Goal: Information Seeking & Learning: Check status

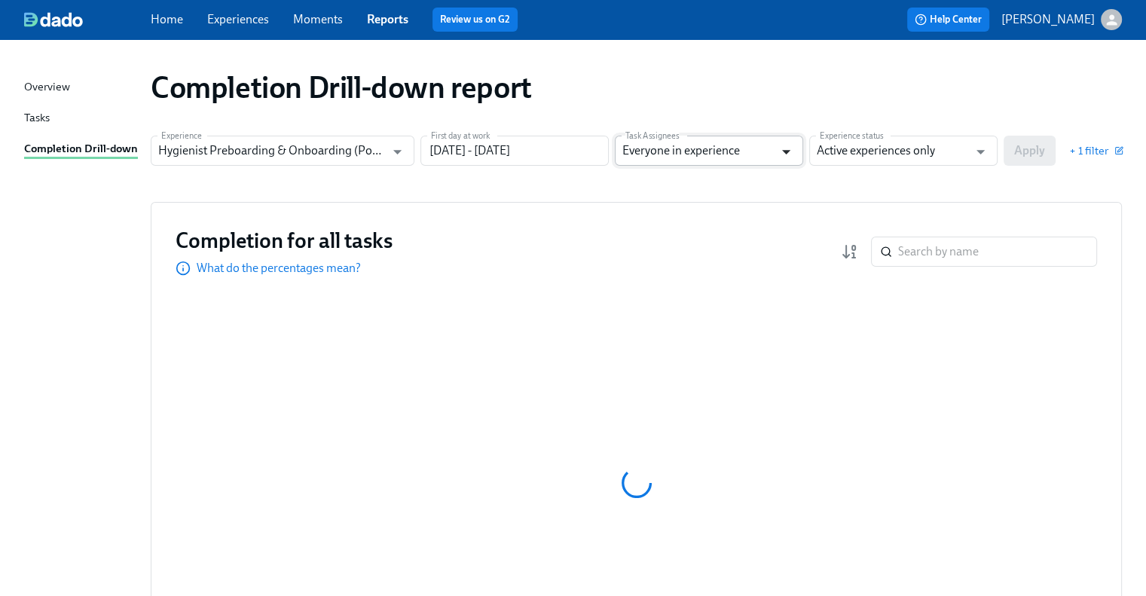
click at [790, 148] on icon "Open" at bounding box center [786, 152] width 20 height 20
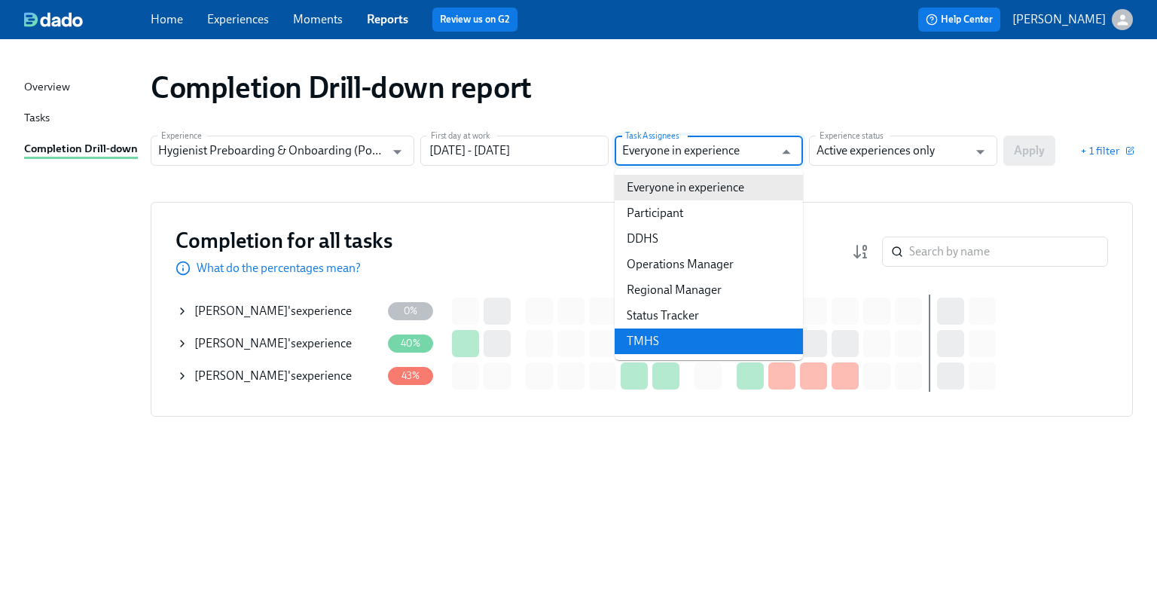
click at [712, 336] on li "TMHS" at bounding box center [709, 342] width 188 height 26
type input "TMHS"
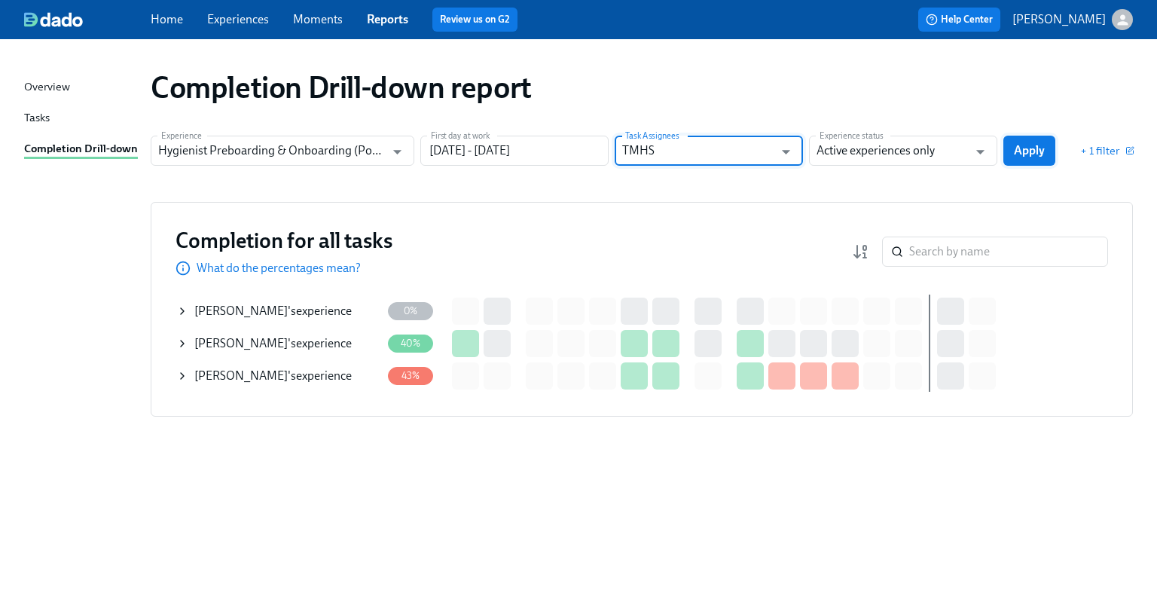
click at [1027, 150] on span "Apply" at bounding box center [1029, 150] width 31 height 15
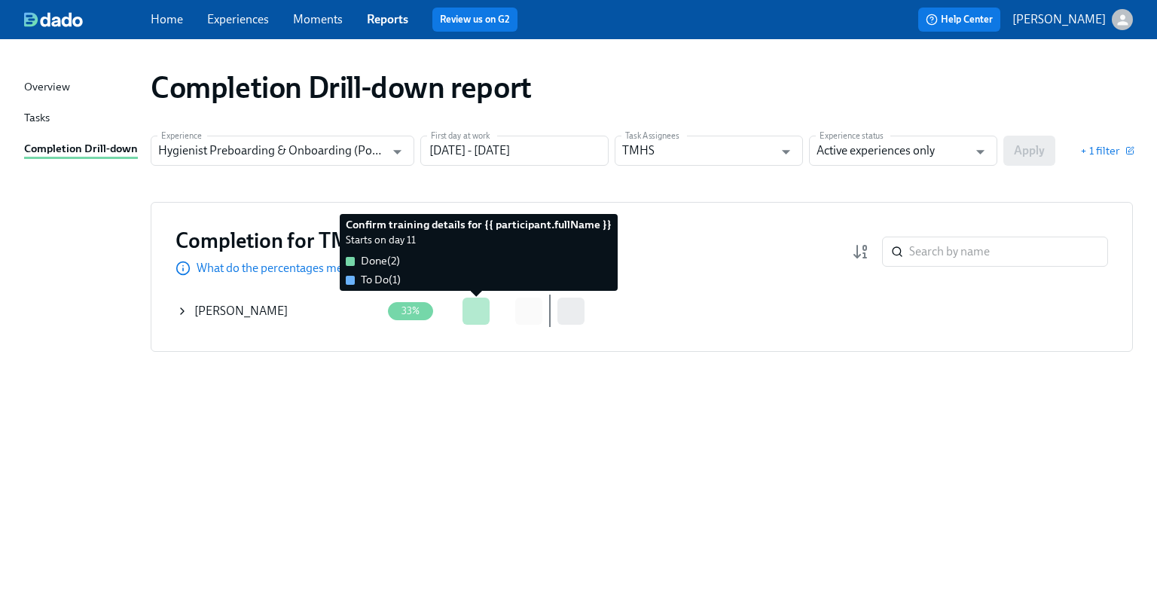
click at [486, 308] on div at bounding box center [476, 311] width 27 height 27
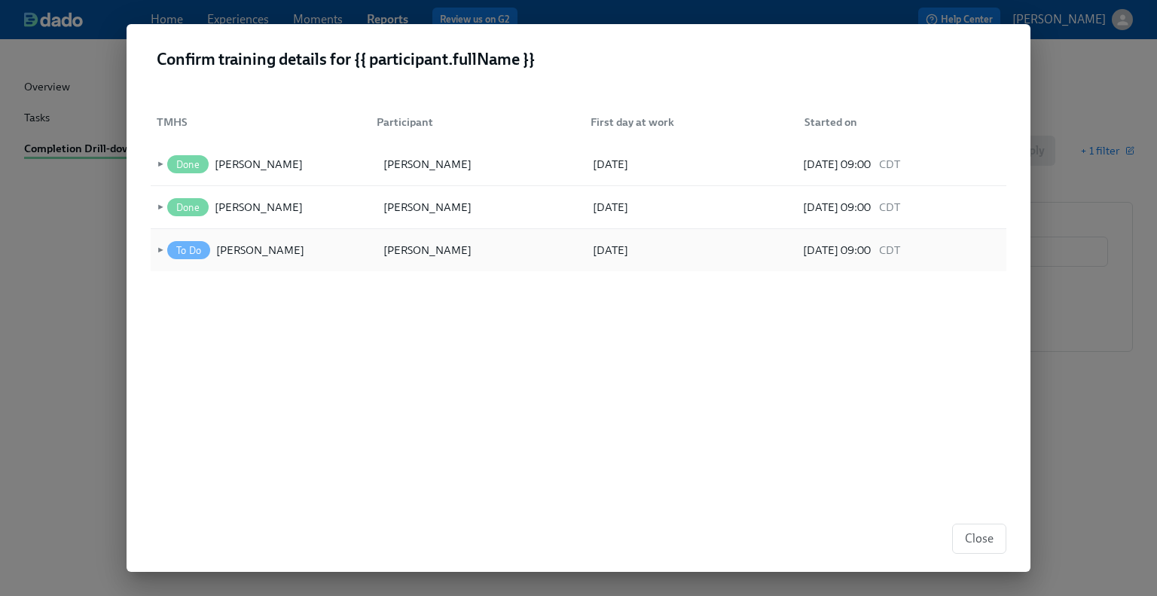
click at [197, 250] on span "To Do" at bounding box center [188, 250] width 43 height 11
click at [243, 251] on div "[PERSON_NAME]" at bounding box center [260, 250] width 88 height 18
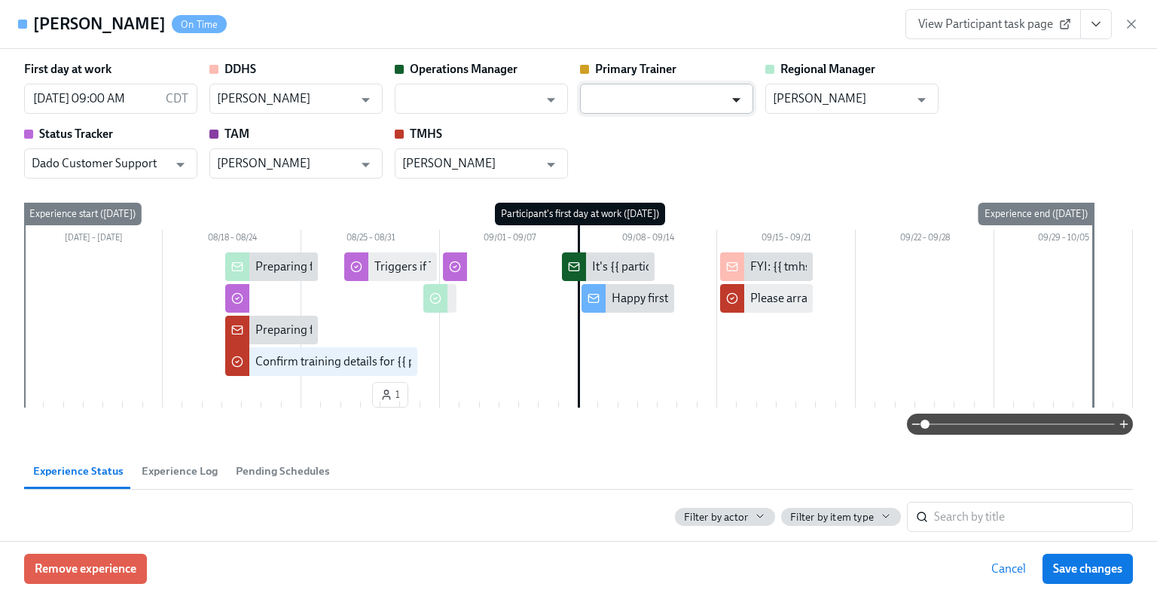
click at [737, 96] on icon "Open" at bounding box center [736, 100] width 20 height 20
click at [723, 160] on div "First day at work [DATE] 09:00 AM CDT ​ DDHS [PERSON_NAME] ​ Operations Manager…" at bounding box center [578, 120] width 1109 height 118
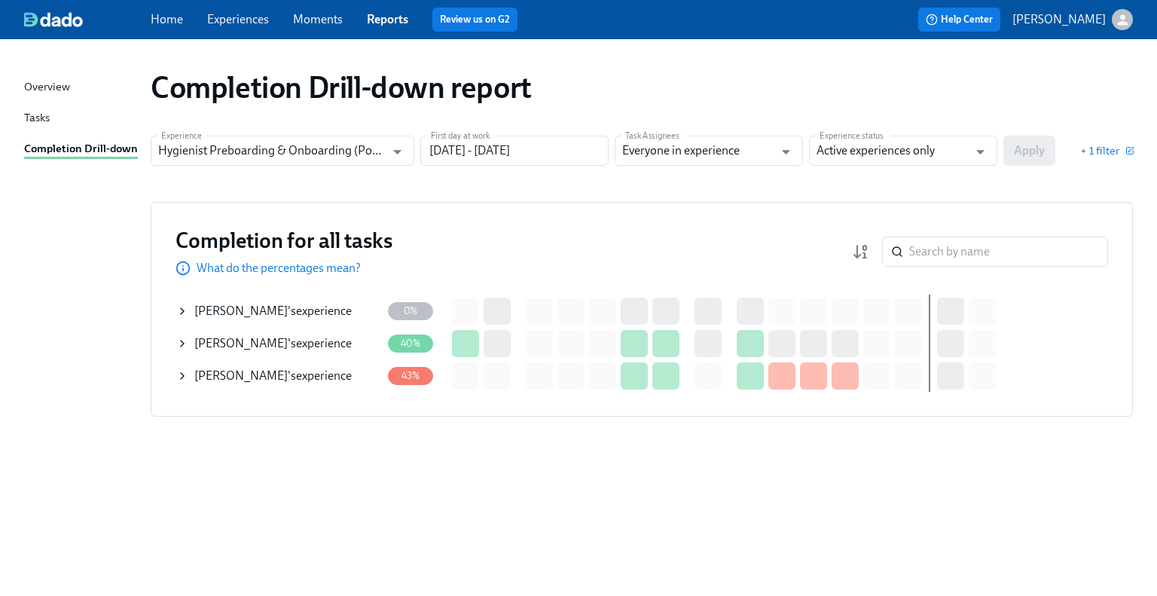
click at [42, 120] on div "Tasks" at bounding box center [37, 118] width 26 height 19
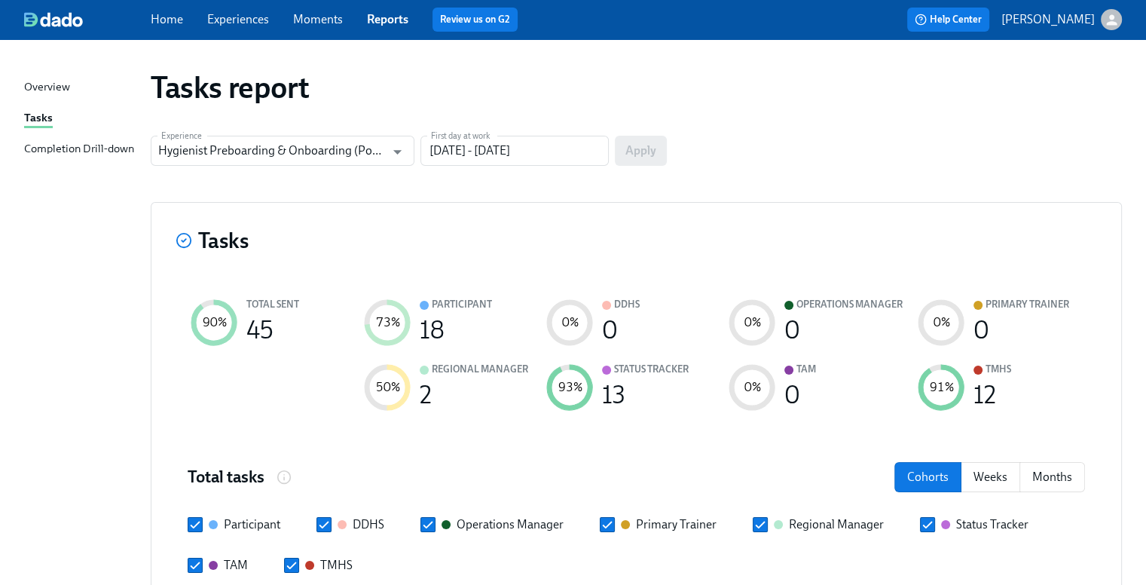
click at [390, 22] on link "Reports" at bounding box center [387, 19] width 41 height 14
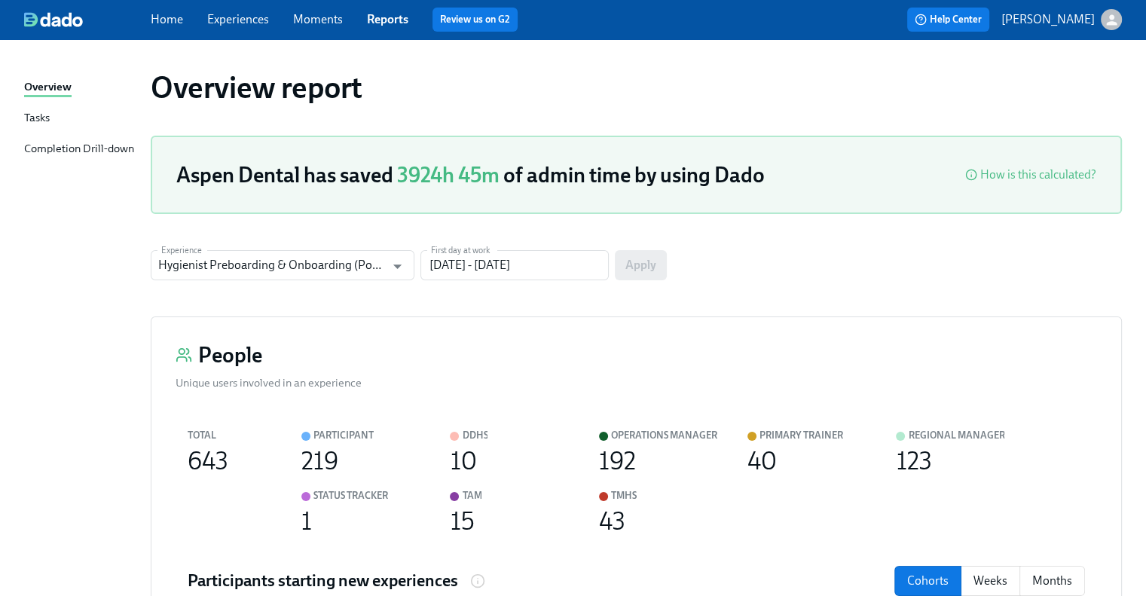
click at [325, 16] on link "Moments" at bounding box center [318, 19] width 50 height 14
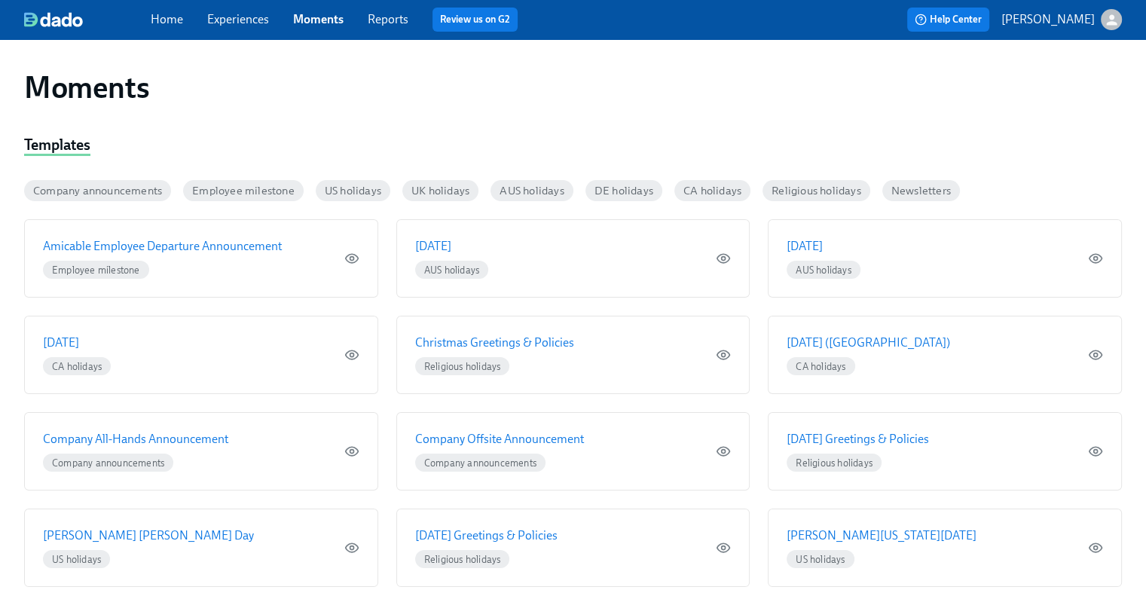
click at [249, 17] on link "Experiences" at bounding box center [238, 19] width 62 height 14
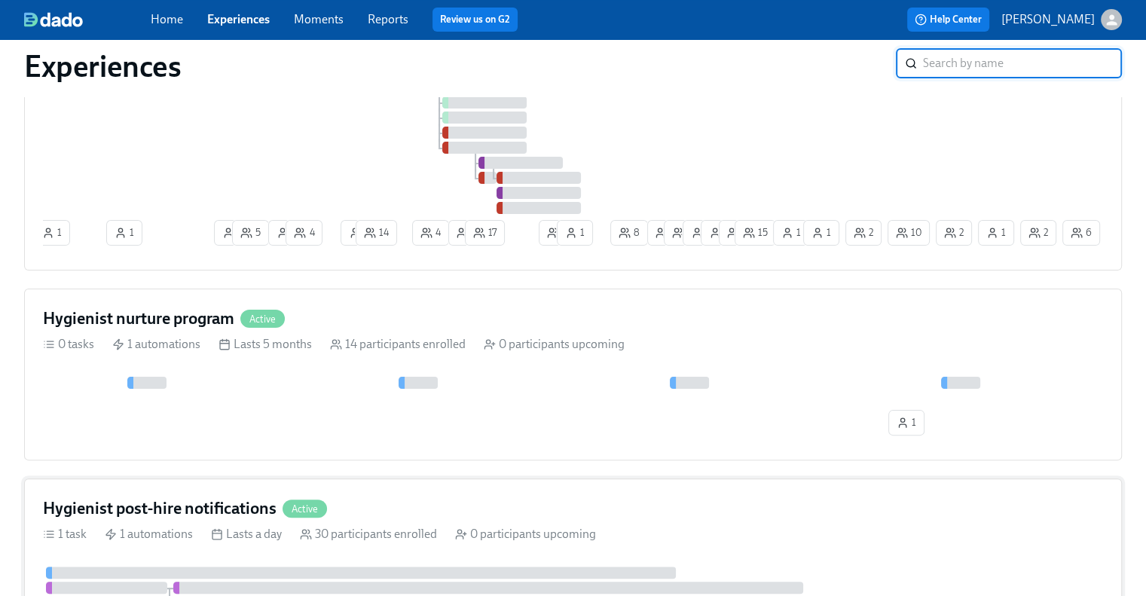
scroll to position [511, 0]
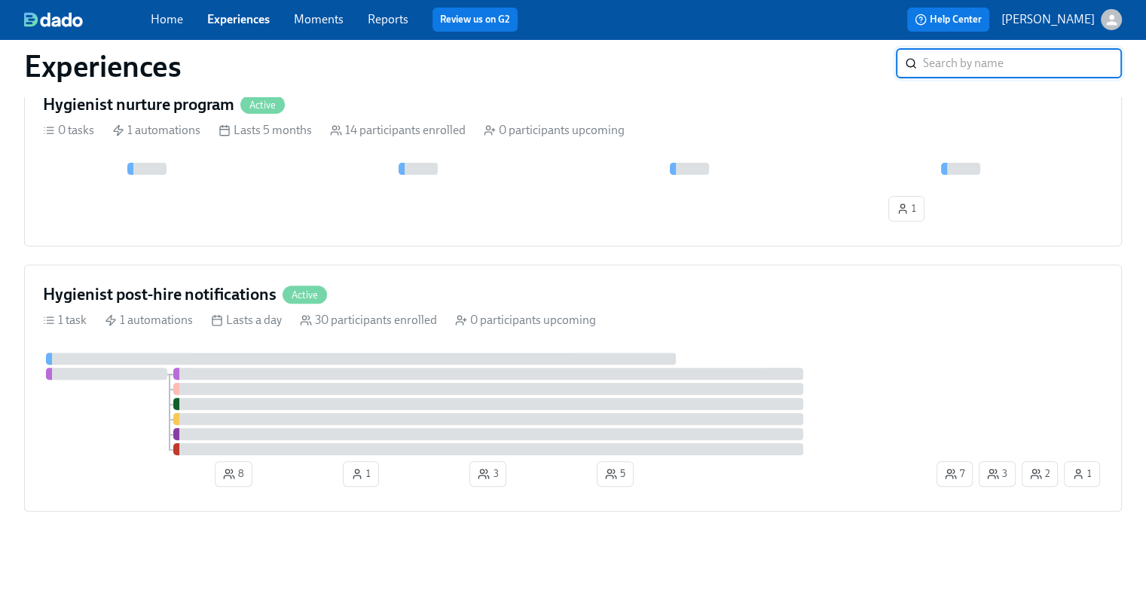
click at [152, 14] on link "Home" at bounding box center [167, 19] width 32 height 14
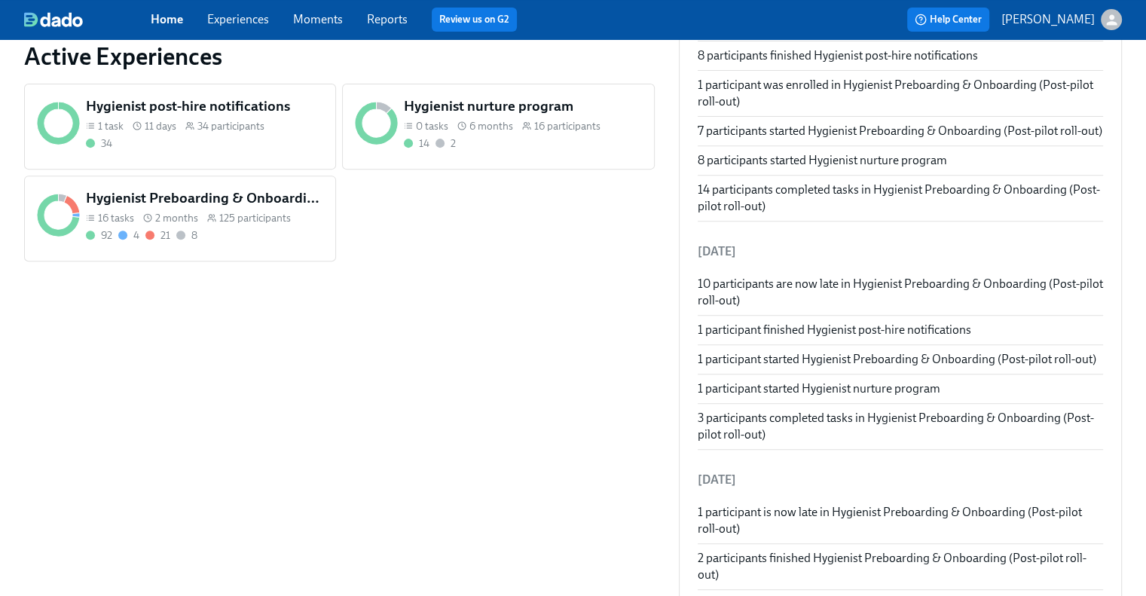
scroll to position [577, 0]
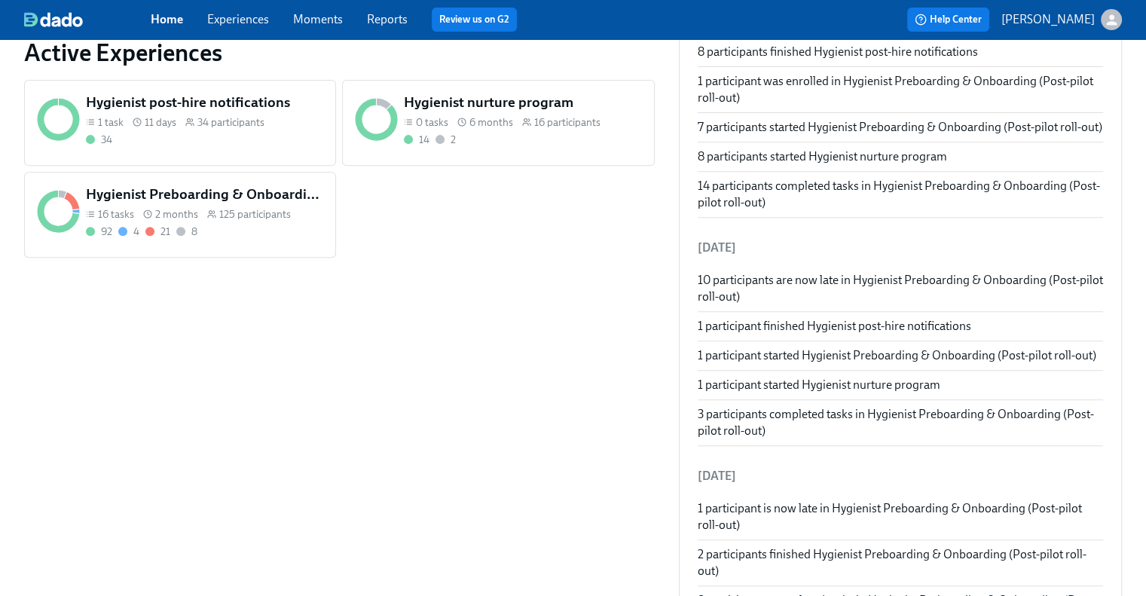
click at [244, 190] on h5 "Hygienist Preboarding & Onboarding (Post-pilot roll-out)" at bounding box center [205, 195] width 238 height 20
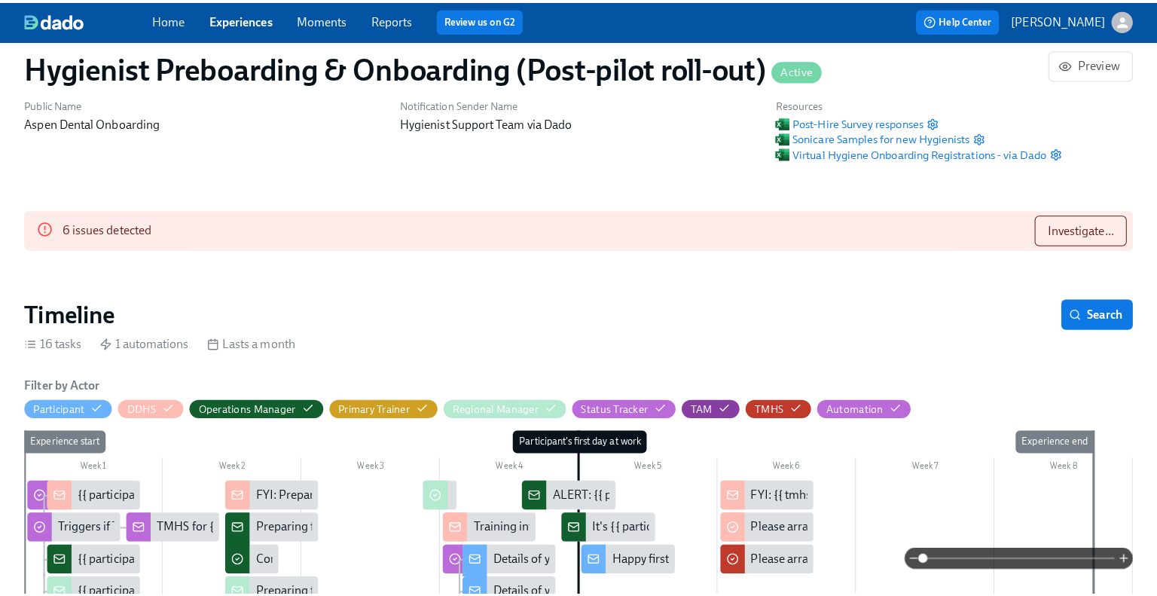
scroll to position [57, 0]
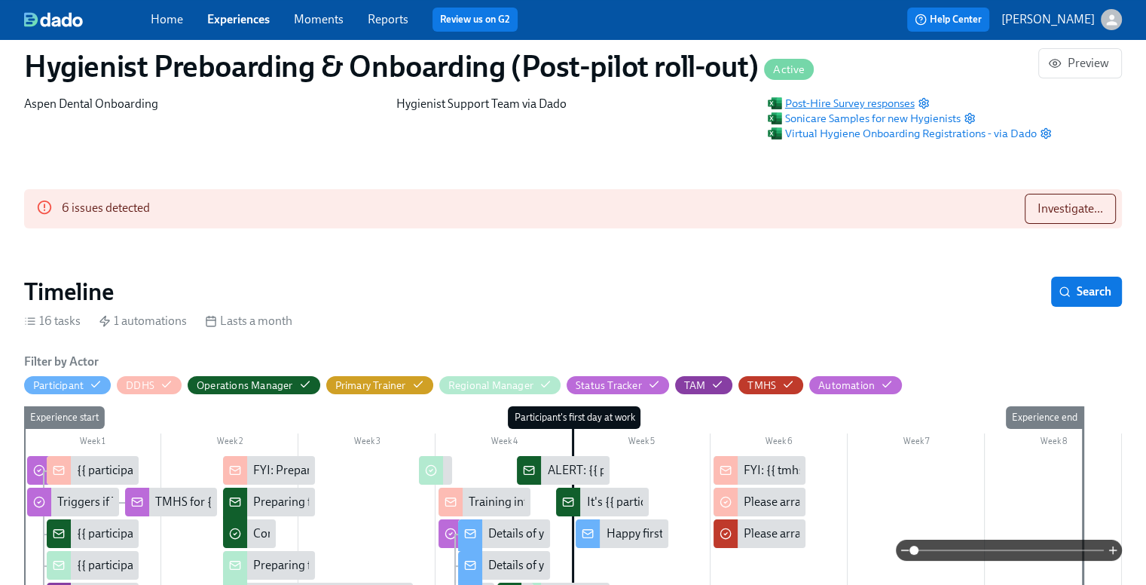
click at [877, 102] on span "Post-Hire Survey responses" at bounding box center [841, 103] width 146 height 15
click at [845, 113] on span "Sonicare Samples for new Hygienists" at bounding box center [864, 118] width 192 height 15
click at [818, 131] on span "Virtual Hygiene Onboarding Registrations - via Dado" at bounding box center [902, 133] width 268 height 15
click at [1052, 212] on span "Investigate..." at bounding box center [1071, 208] width 66 height 15
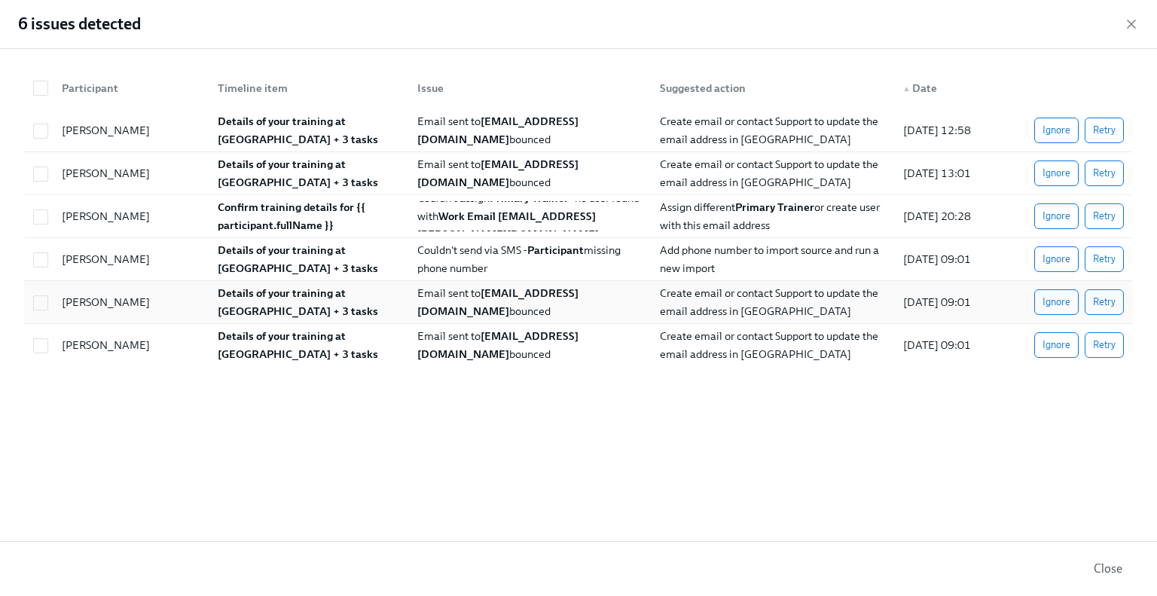
click at [280, 297] on strong "Details of your training at [GEOGRAPHIC_DATA] + 3 tasks" at bounding box center [298, 302] width 160 height 32
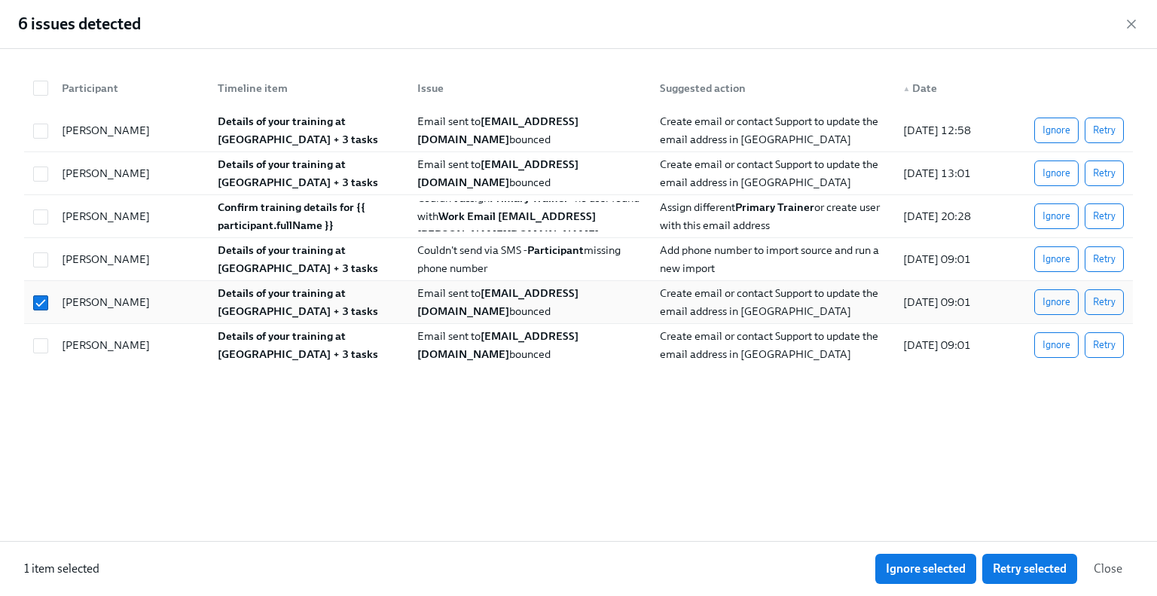
click at [248, 304] on strong "Details of your training at [GEOGRAPHIC_DATA] + 3 tasks" at bounding box center [298, 302] width 160 height 32
checkbox input "false"
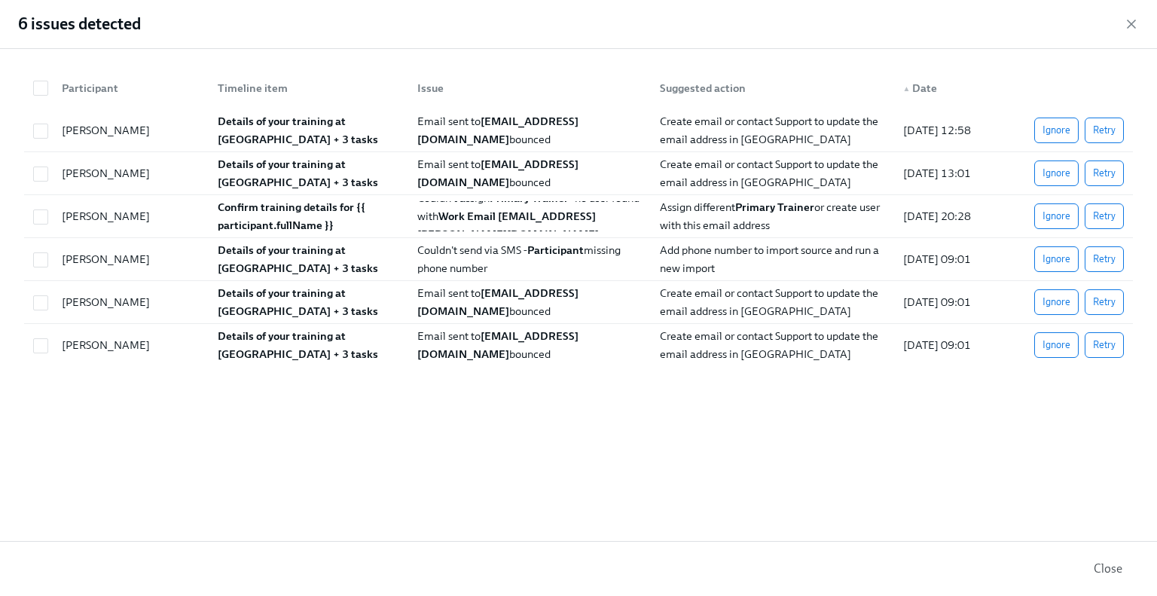
scroll to position [0, 0]
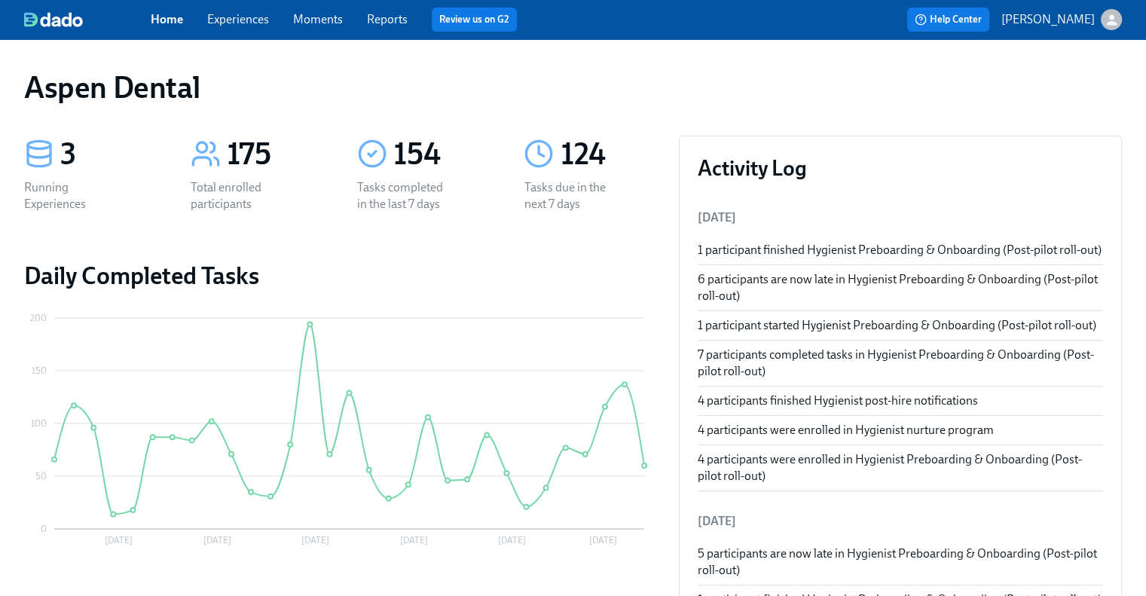
click at [157, 20] on link "Home" at bounding box center [167, 19] width 32 height 14
click at [168, 14] on link "Home" at bounding box center [167, 19] width 32 height 14
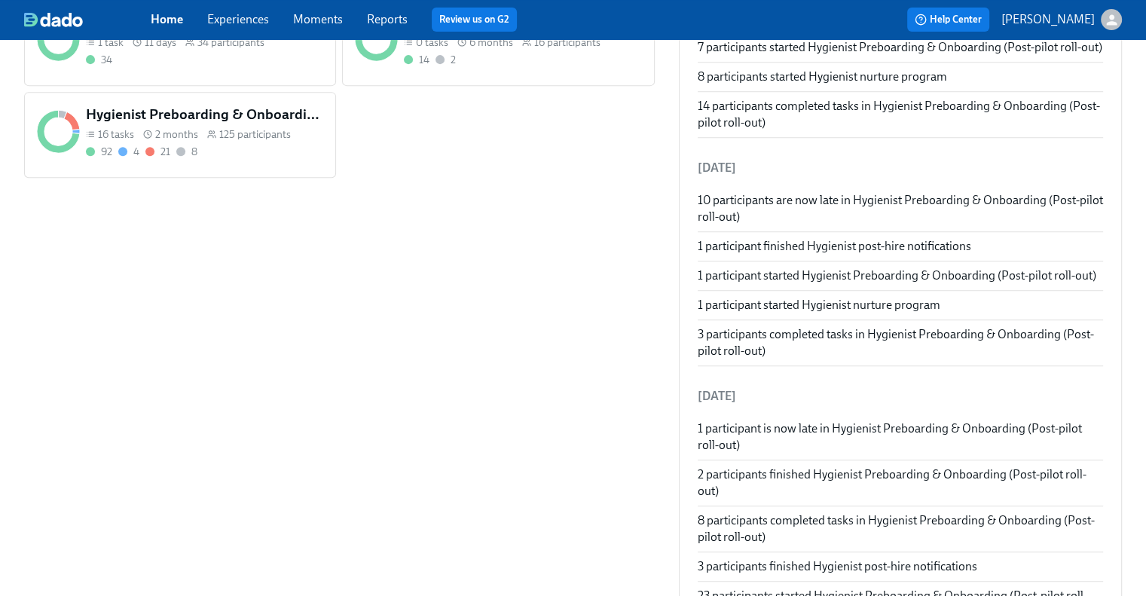
scroll to position [136, 0]
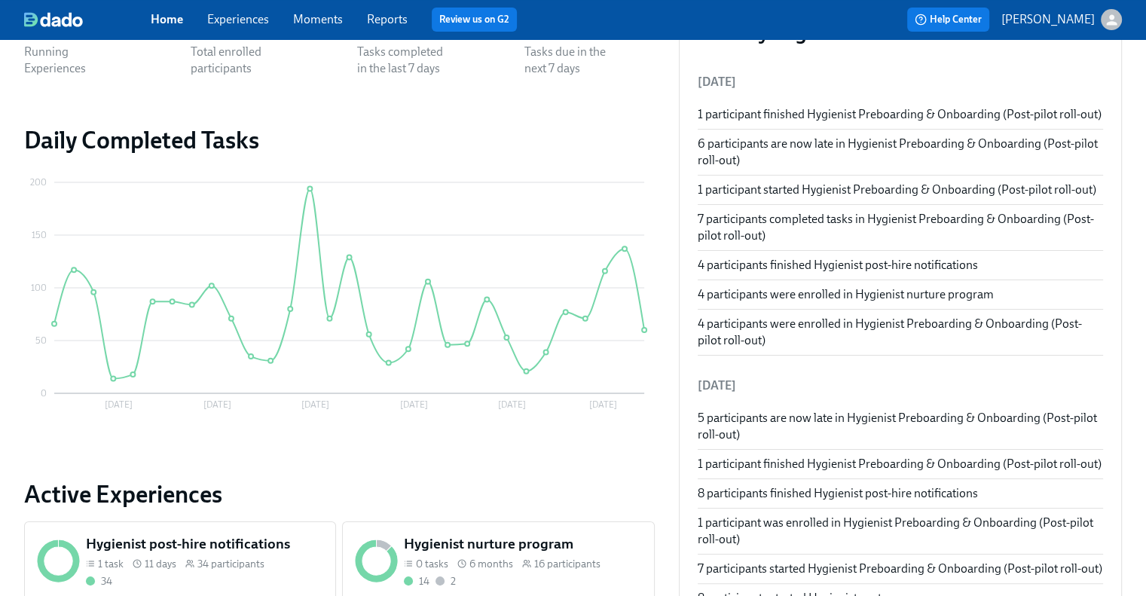
click at [242, 20] on link "Experiences" at bounding box center [238, 19] width 62 height 14
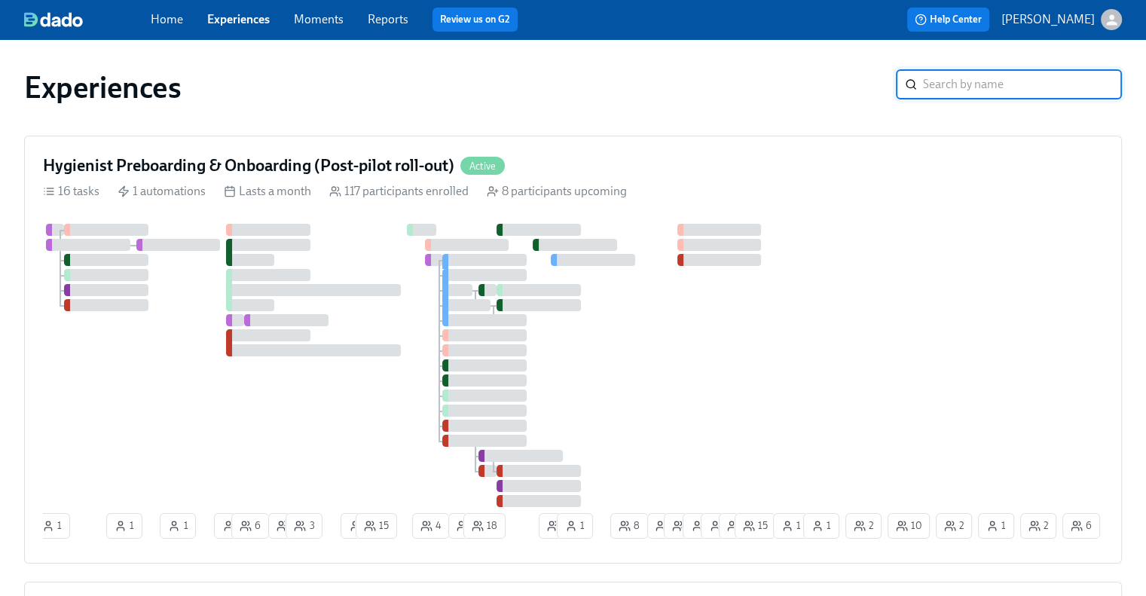
click at [53, 20] on img at bounding box center [53, 19] width 59 height 15
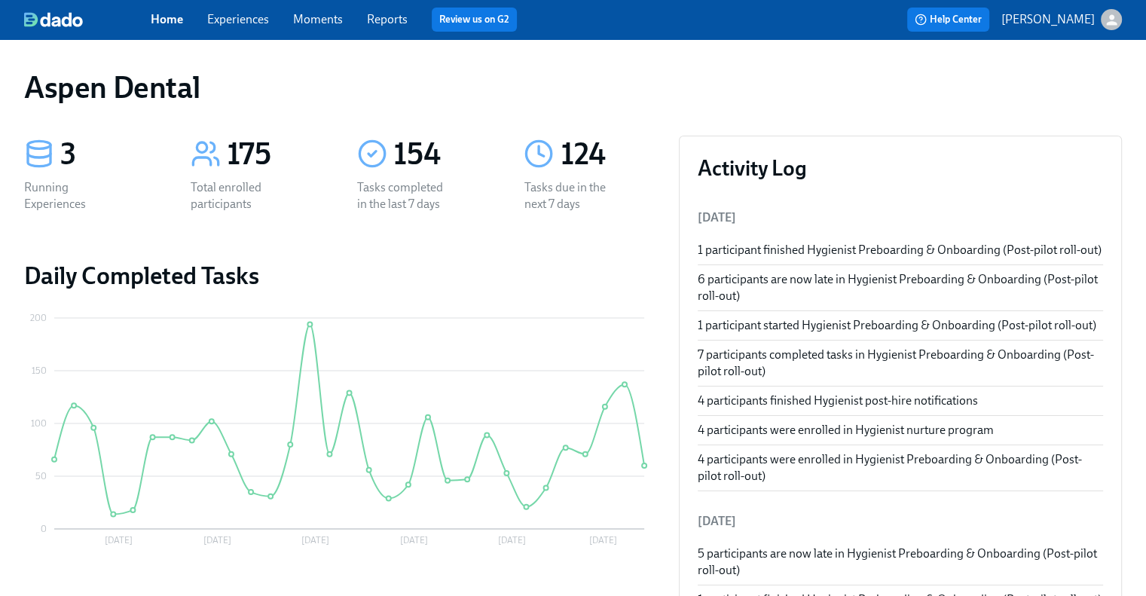
click at [59, 12] on img at bounding box center [53, 19] width 59 height 15
click at [1079, 14] on p "[PERSON_NAME]" at bounding box center [1047, 19] width 93 height 17
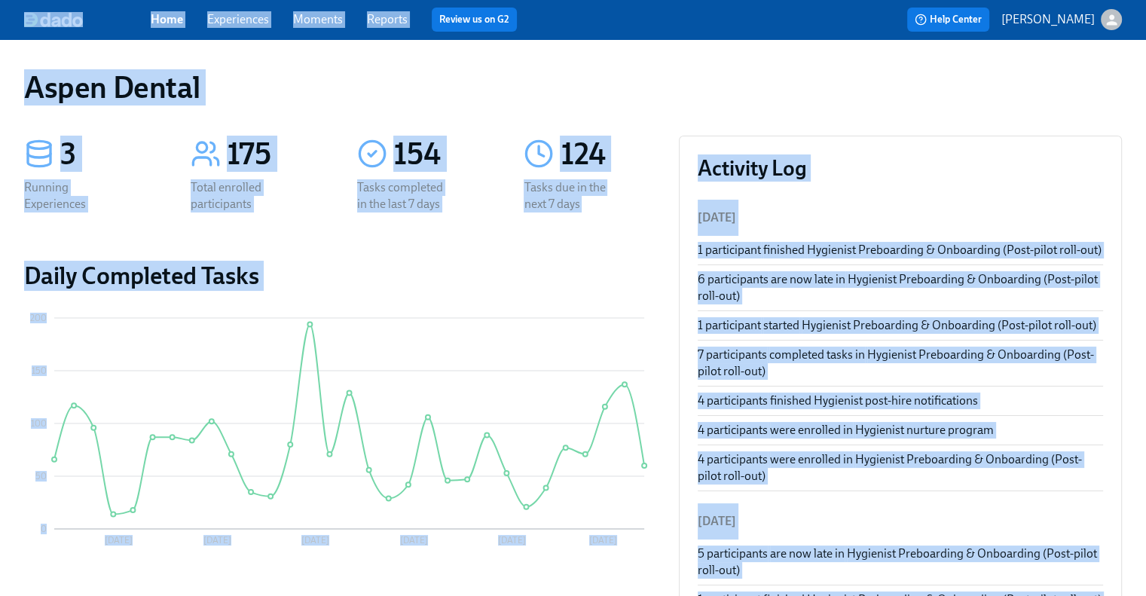
click at [1106, 17] on icon "button" at bounding box center [1112, 20] width 16 height 16
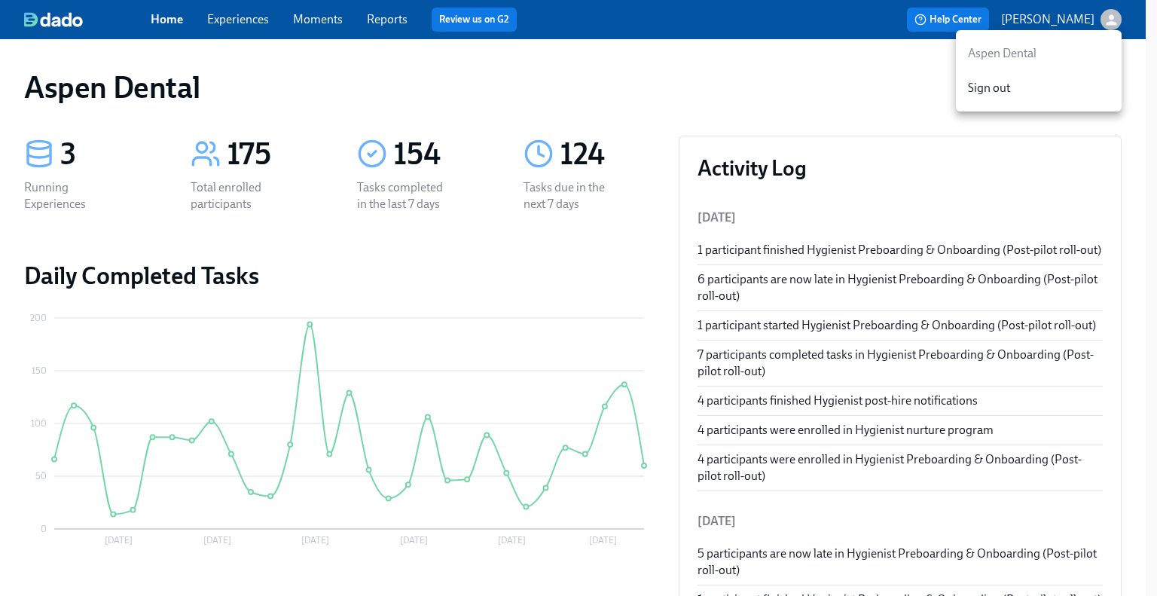
click at [870, 84] on div at bounding box center [578, 298] width 1157 height 596
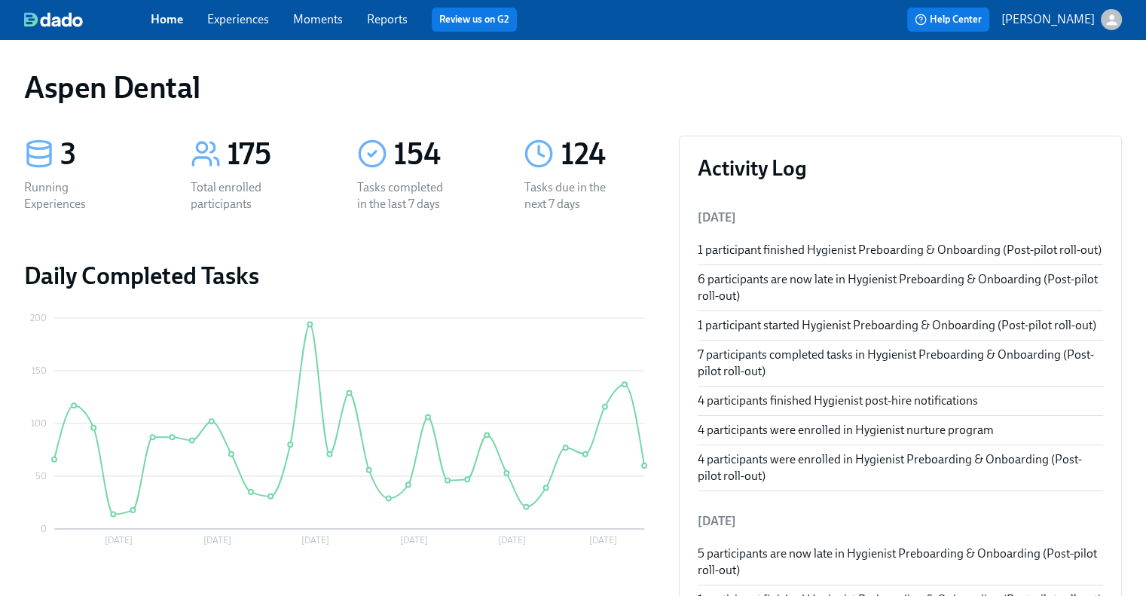
click at [1046, 14] on p "[PERSON_NAME]" at bounding box center [1047, 19] width 93 height 17
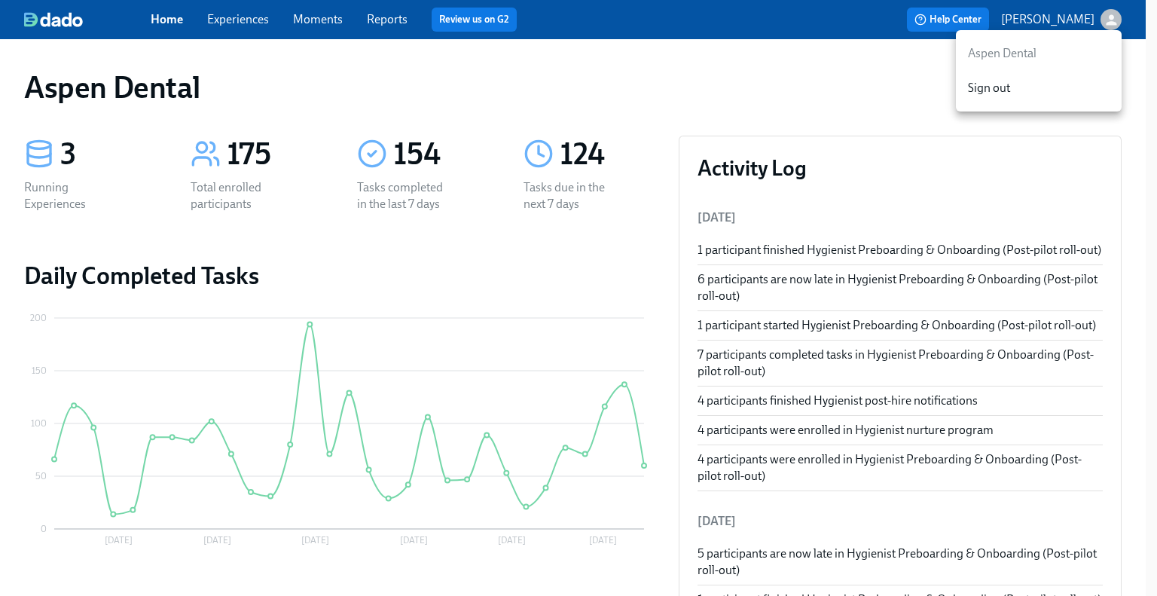
click at [787, 69] on div at bounding box center [578, 298] width 1157 height 596
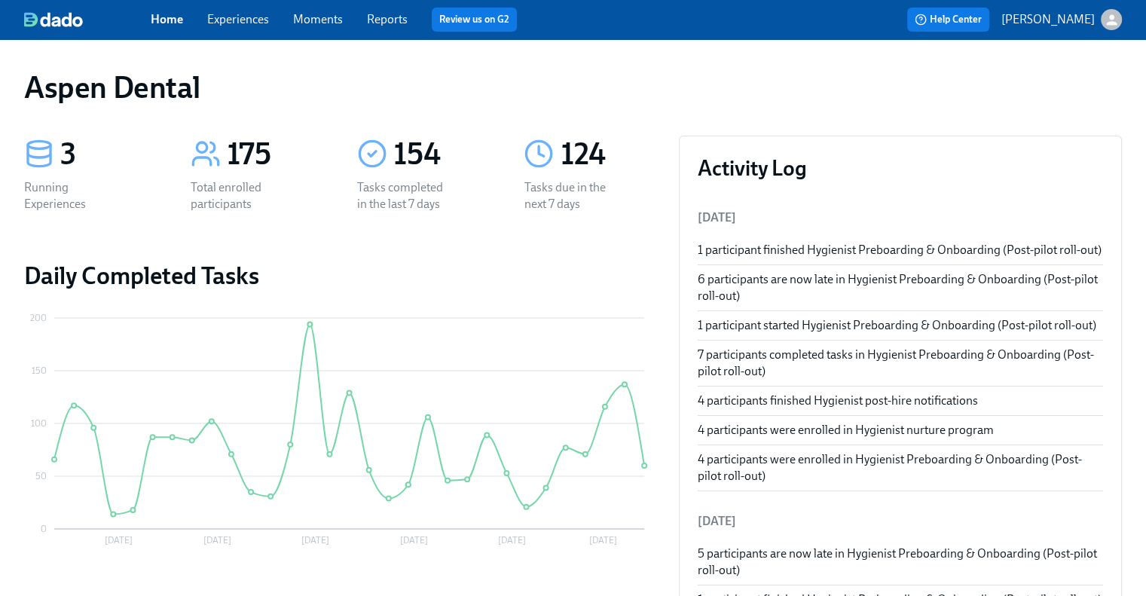
click at [386, 17] on link "Reports" at bounding box center [387, 19] width 41 height 14
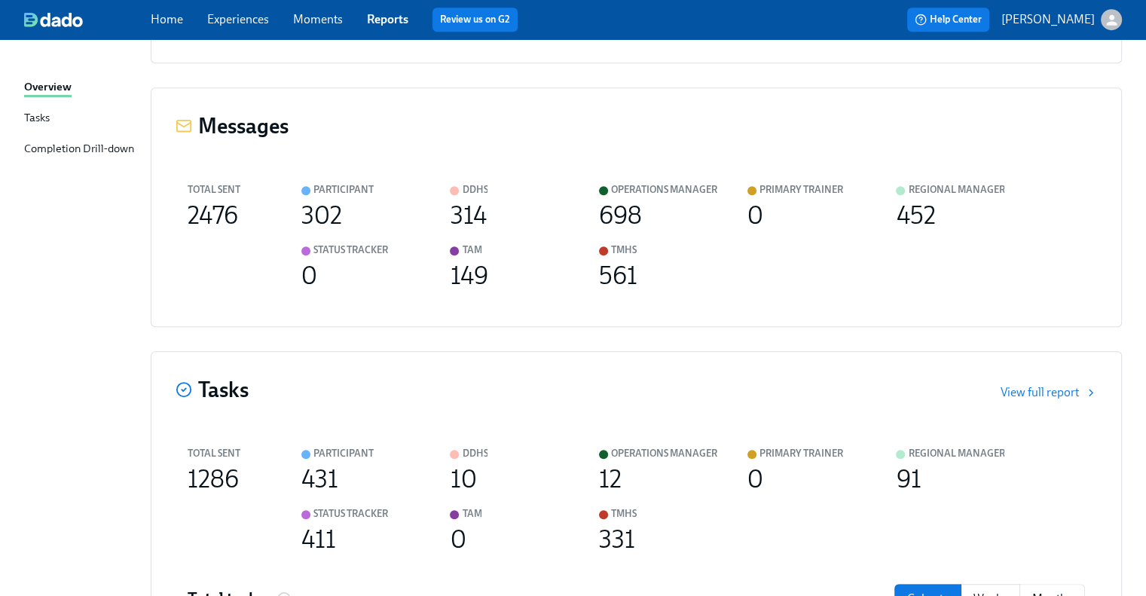
scroll to position [567, 0]
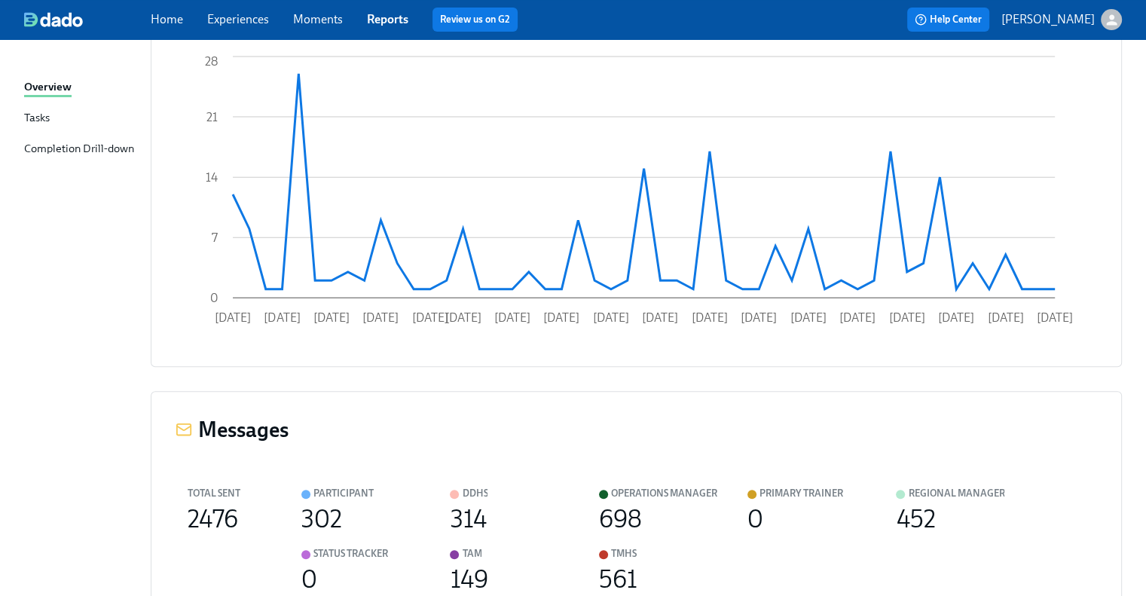
click at [30, 114] on div "Tasks" at bounding box center [37, 118] width 26 height 19
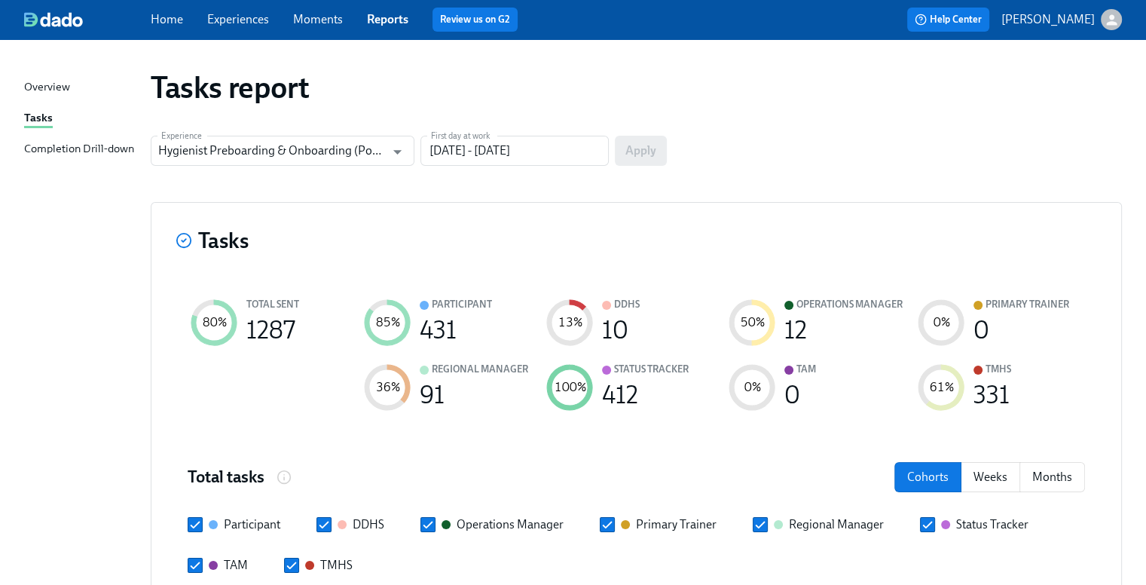
click at [69, 146] on div "Completion Drill-down" at bounding box center [79, 149] width 110 height 19
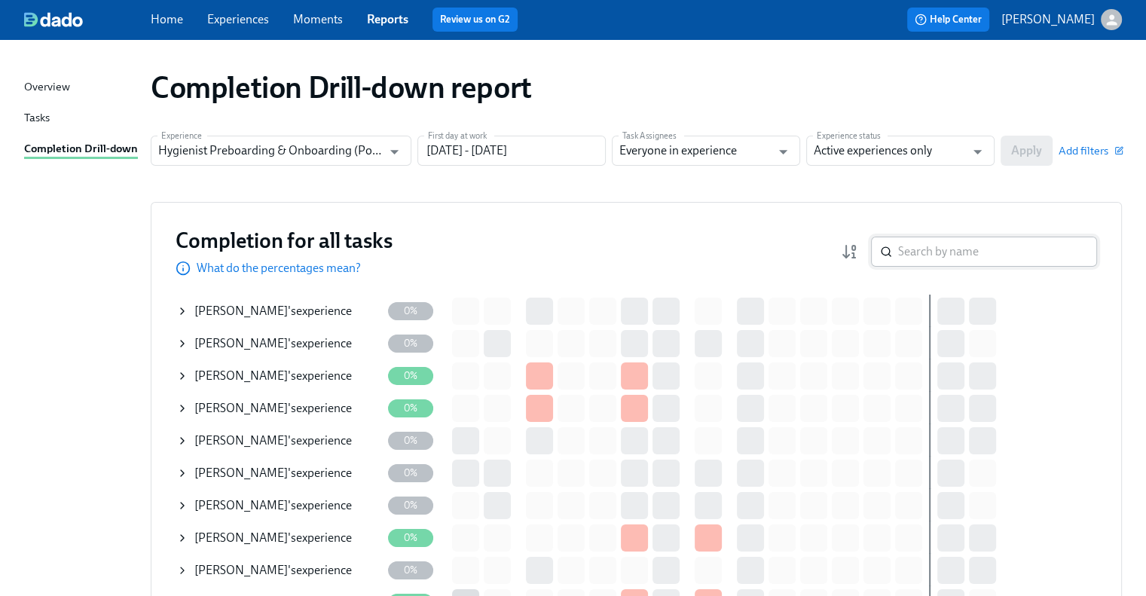
click at [963, 249] on input "search" at bounding box center [997, 252] width 199 height 30
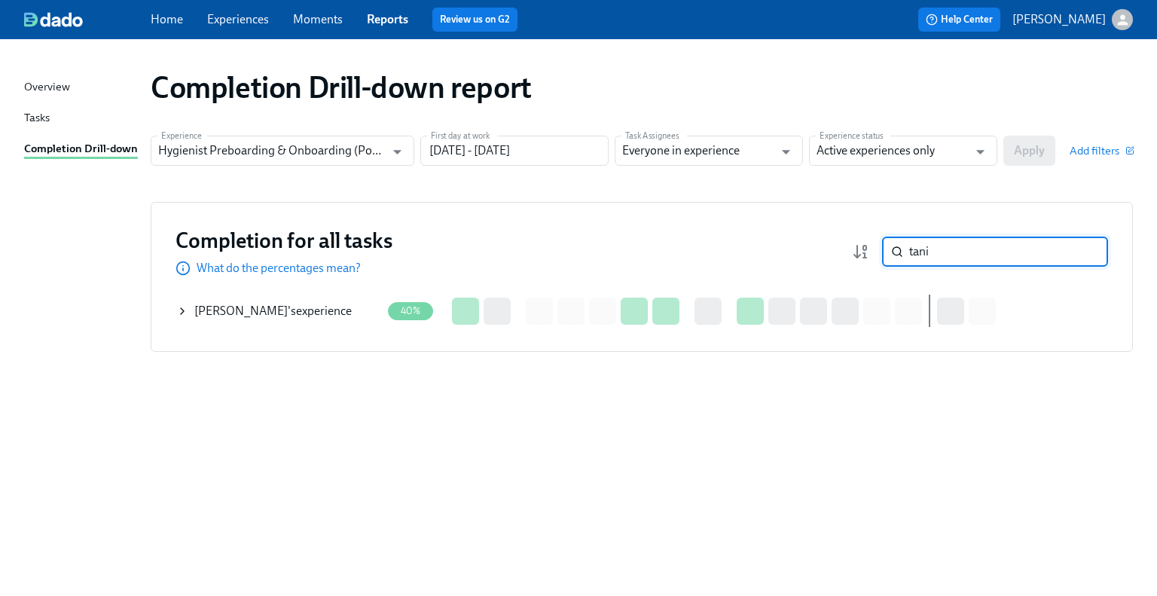
type input "tani"
click at [285, 308] on div "[PERSON_NAME] 's experience" at bounding box center [272, 311] width 157 height 17
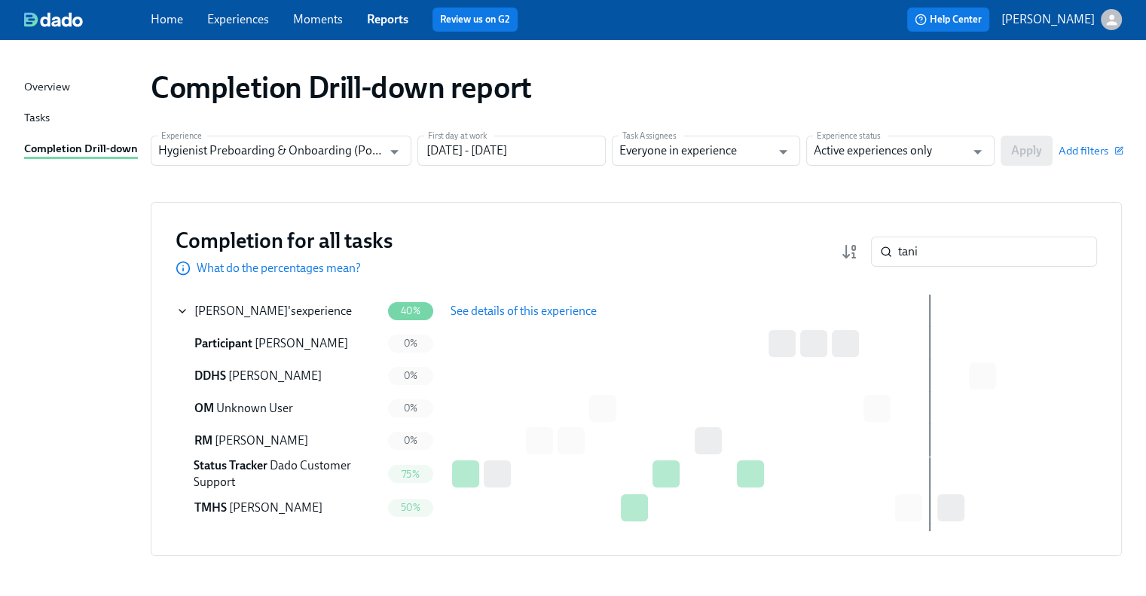
click at [512, 307] on span "See details of this experience" at bounding box center [524, 311] width 146 height 15
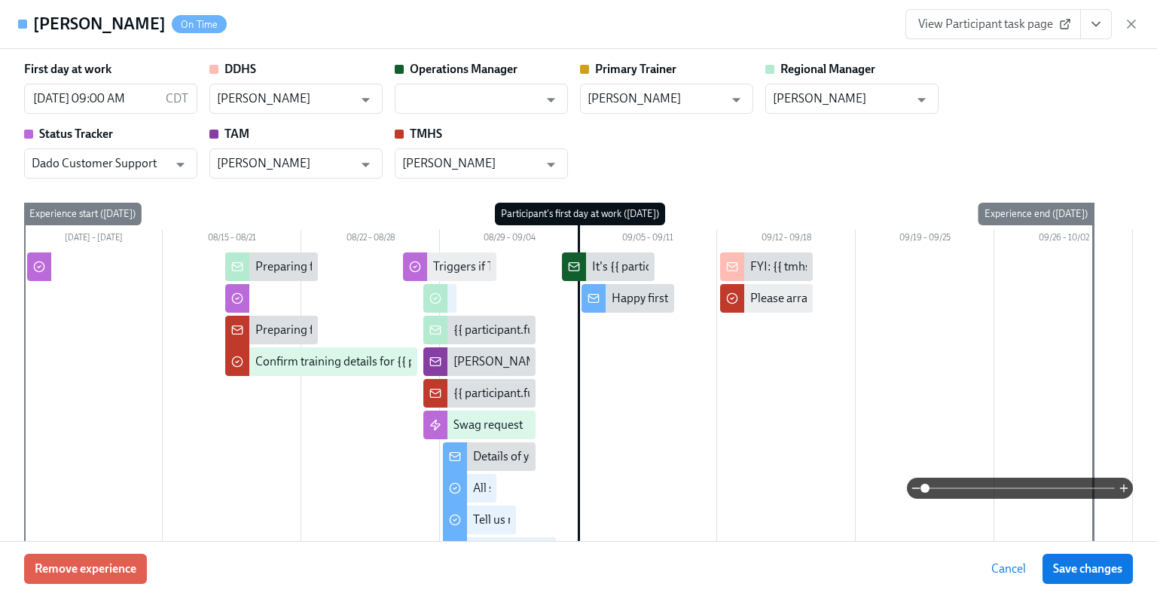
click at [627, 155] on div "First day at work [DATE] 09:00 AM CDT ​ DDHS [PERSON_NAME] ​ Operations Manager…" at bounding box center [578, 120] width 1109 height 118
click at [995, 25] on span "View Participant task page" at bounding box center [993, 24] width 150 height 15
click at [485, 97] on input "text" at bounding box center [470, 99] width 136 height 30
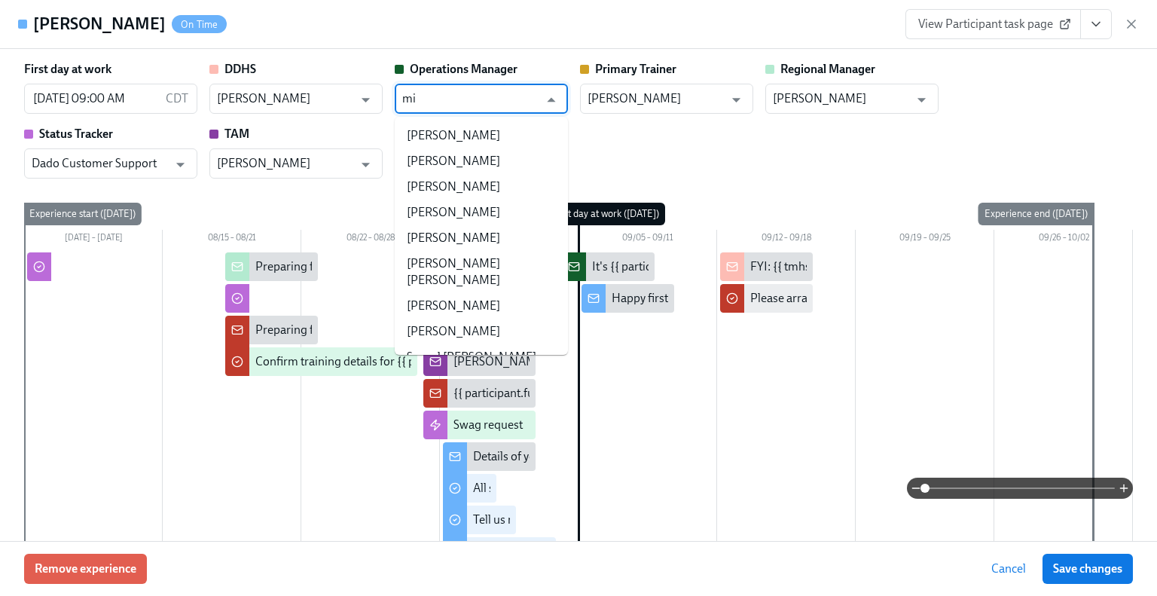
type input "m"
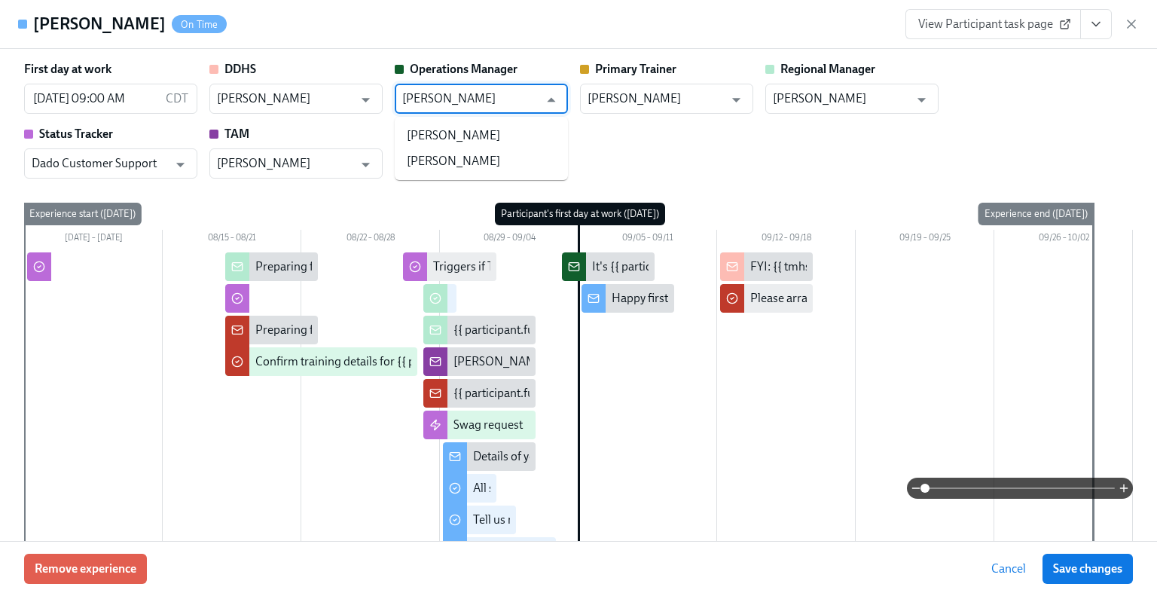
type input "[PERSON_NAME]"
click at [480, 135] on li "[PERSON_NAME]" at bounding box center [481, 136] width 173 height 26
click at [483, 96] on input "text" at bounding box center [470, 99] width 136 height 30
type input "[PERSON_NAME]"
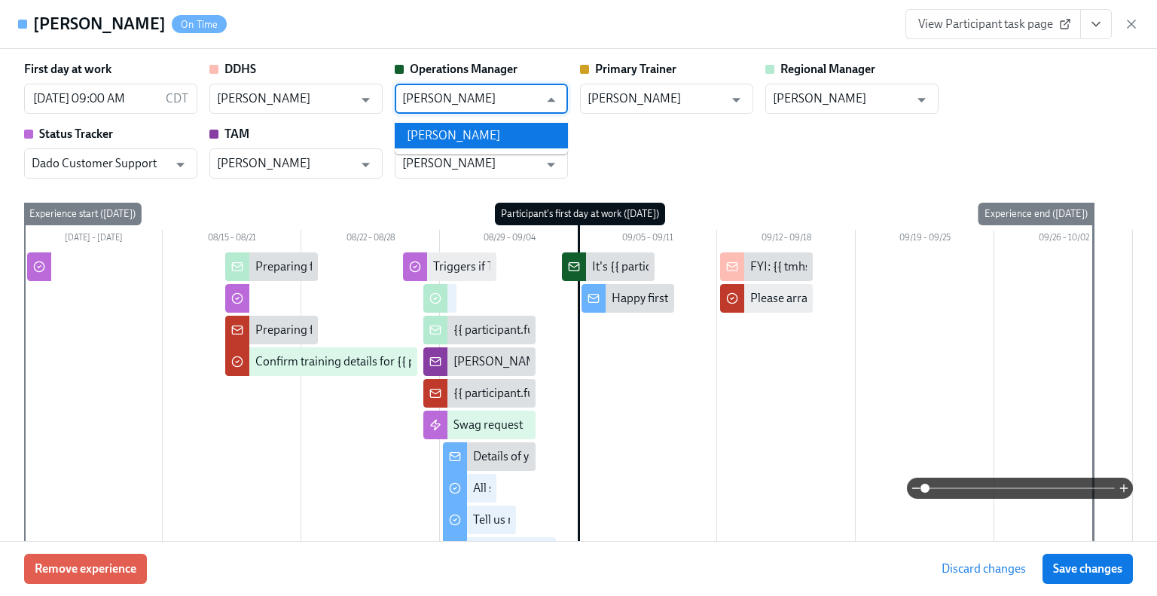
click at [476, 134] on li "[PERSON_NAME]" at bounding box center [481, 136] width 173 height 26
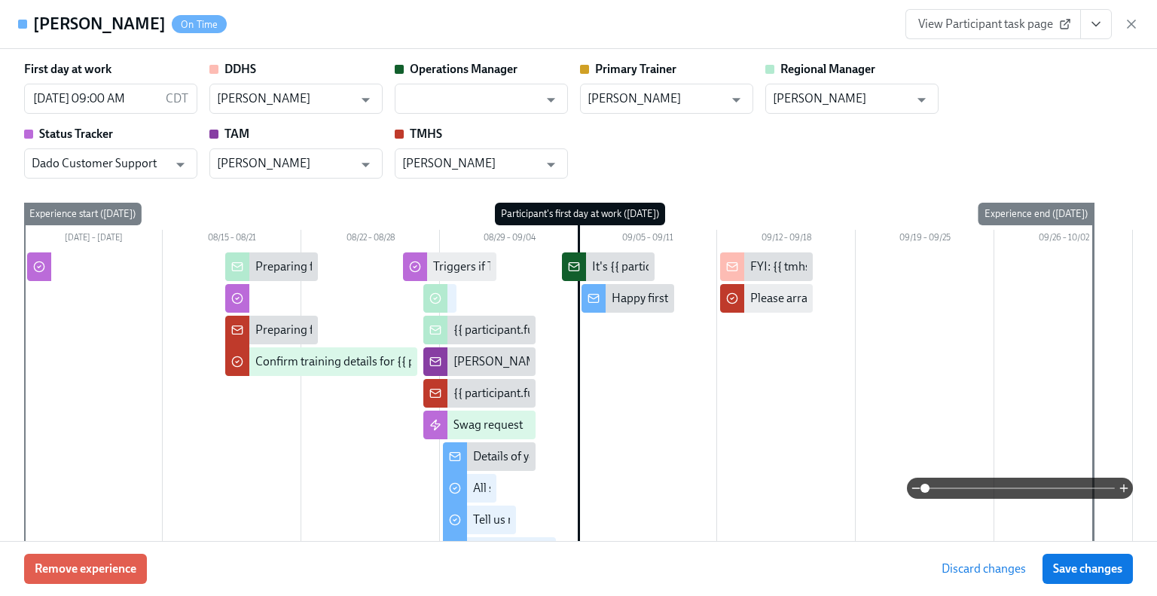
click at [742, 157] on div "First day at work [DATE] 09:00 AM CDT ​ DDHS [PERSON_NAME] ​ Operations Manager…" at bounding box center [578, 120] width 1109 height 118
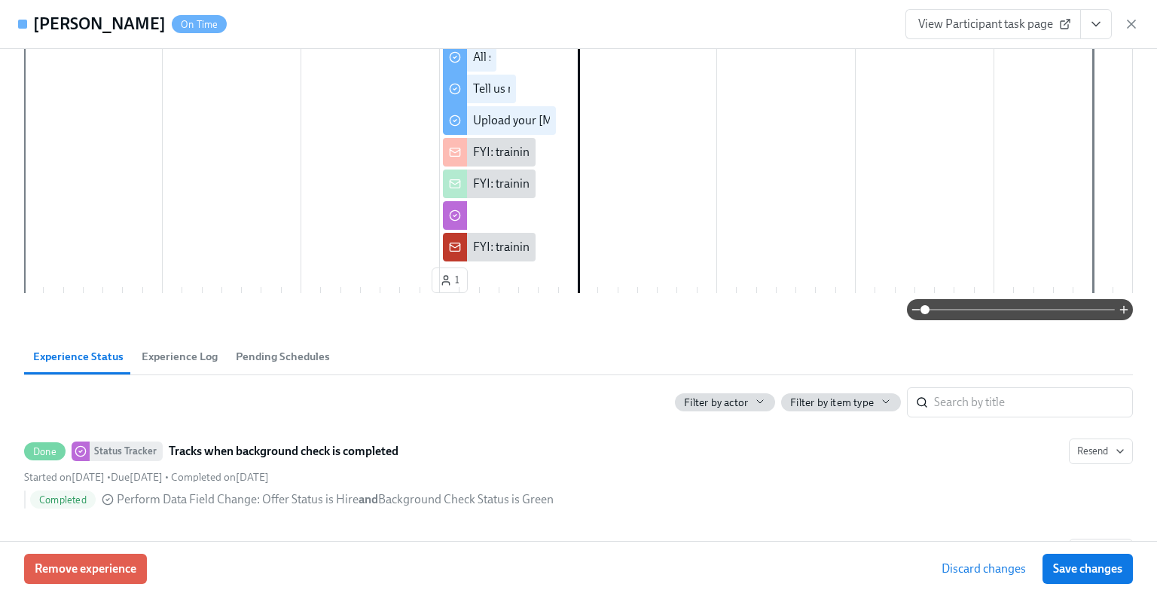
click at [171, 356] on span "Experience Log" at bounding box center [180, 356] width 76 height 17
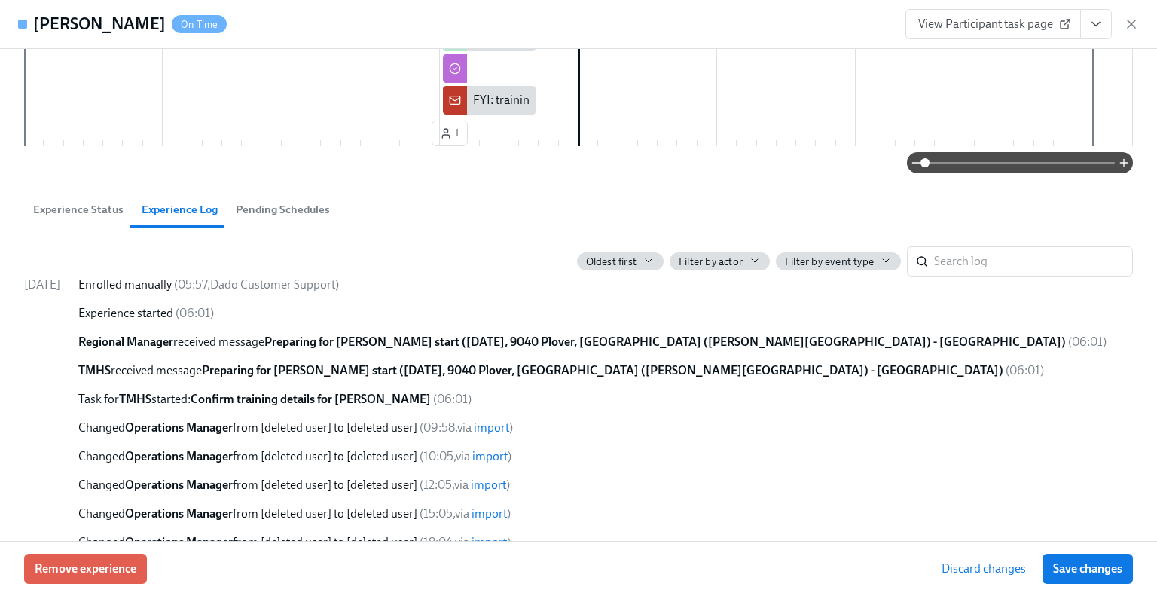
scroll to position [546, 0]
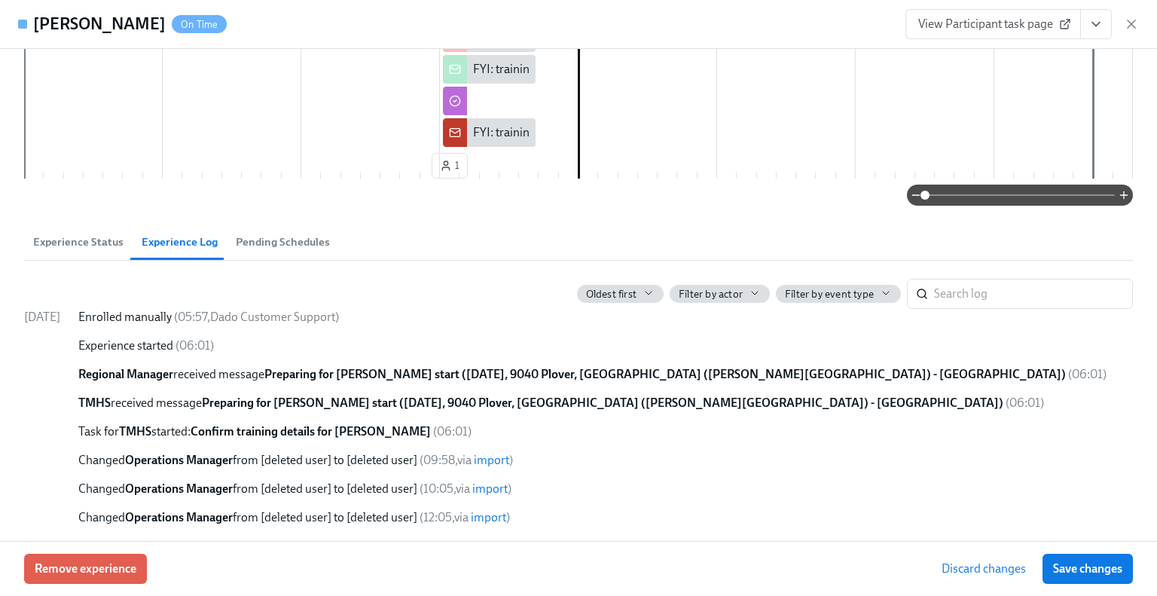
click at [301, 240] on span "Pending Schedules" at bounding box center [283, 242] width 94 height 17
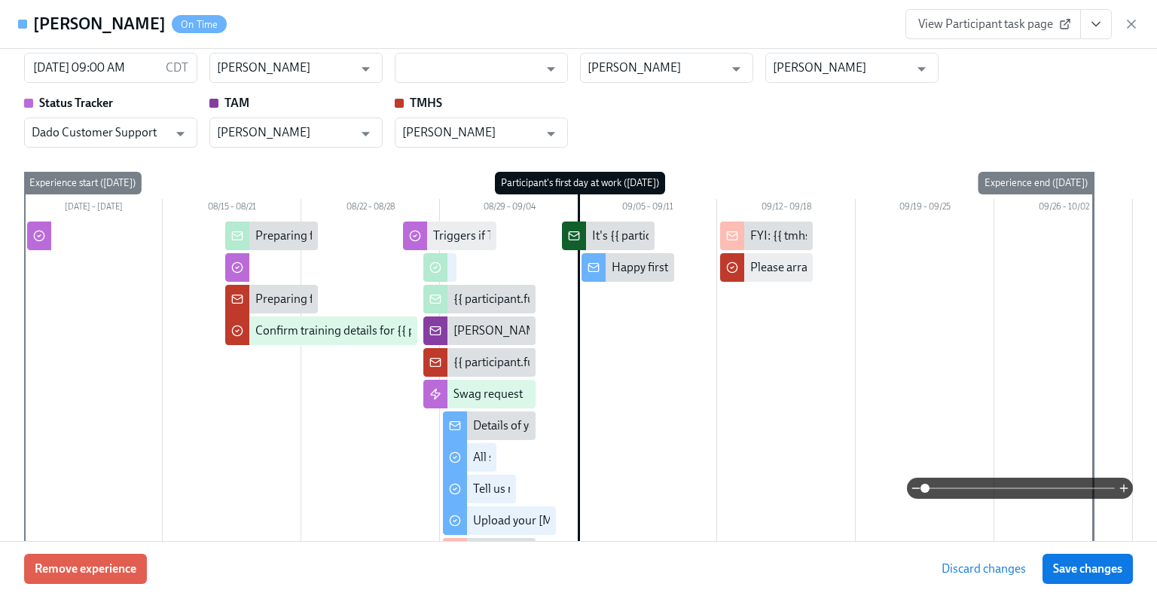
scroll to position [0, 0]
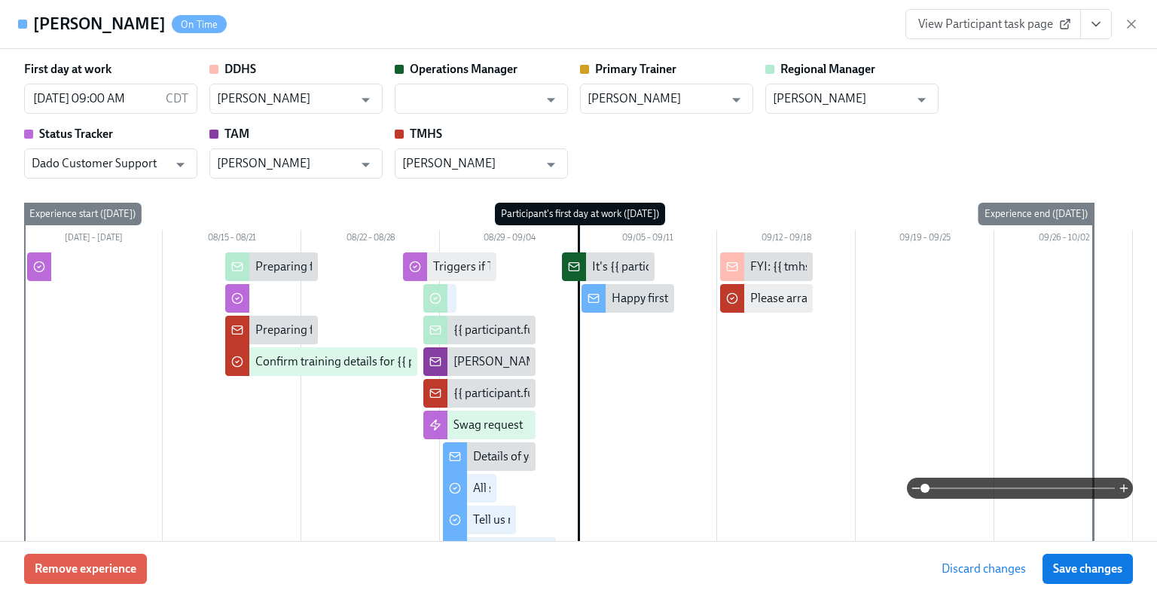
click at [940, 23] on span "View Participant task page" at bounding box center [993, 24] width 150 height 15
type input "tan"
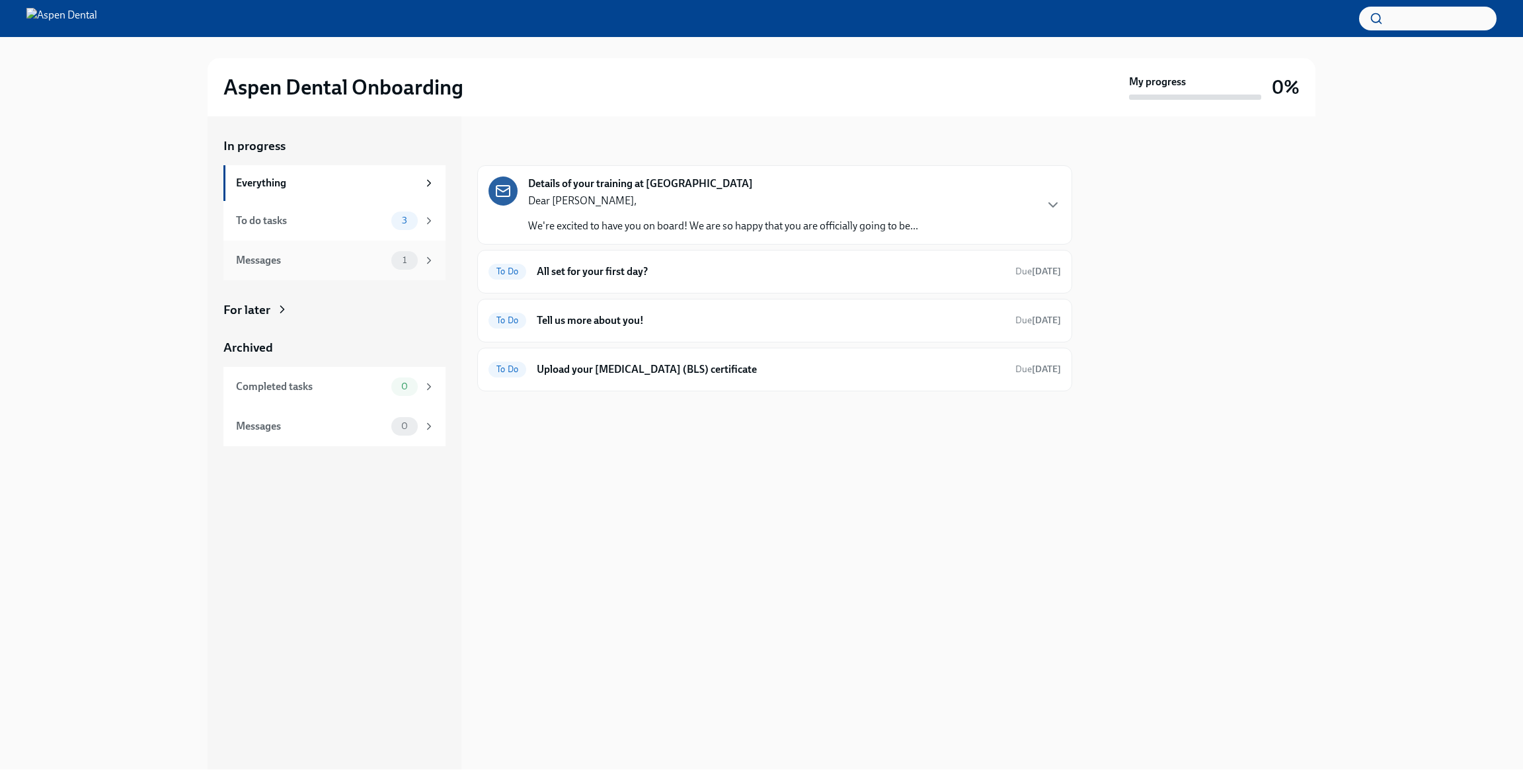
click at [315, 263] on div "Messages" at bounding box center [311, 260] width 150 height 15
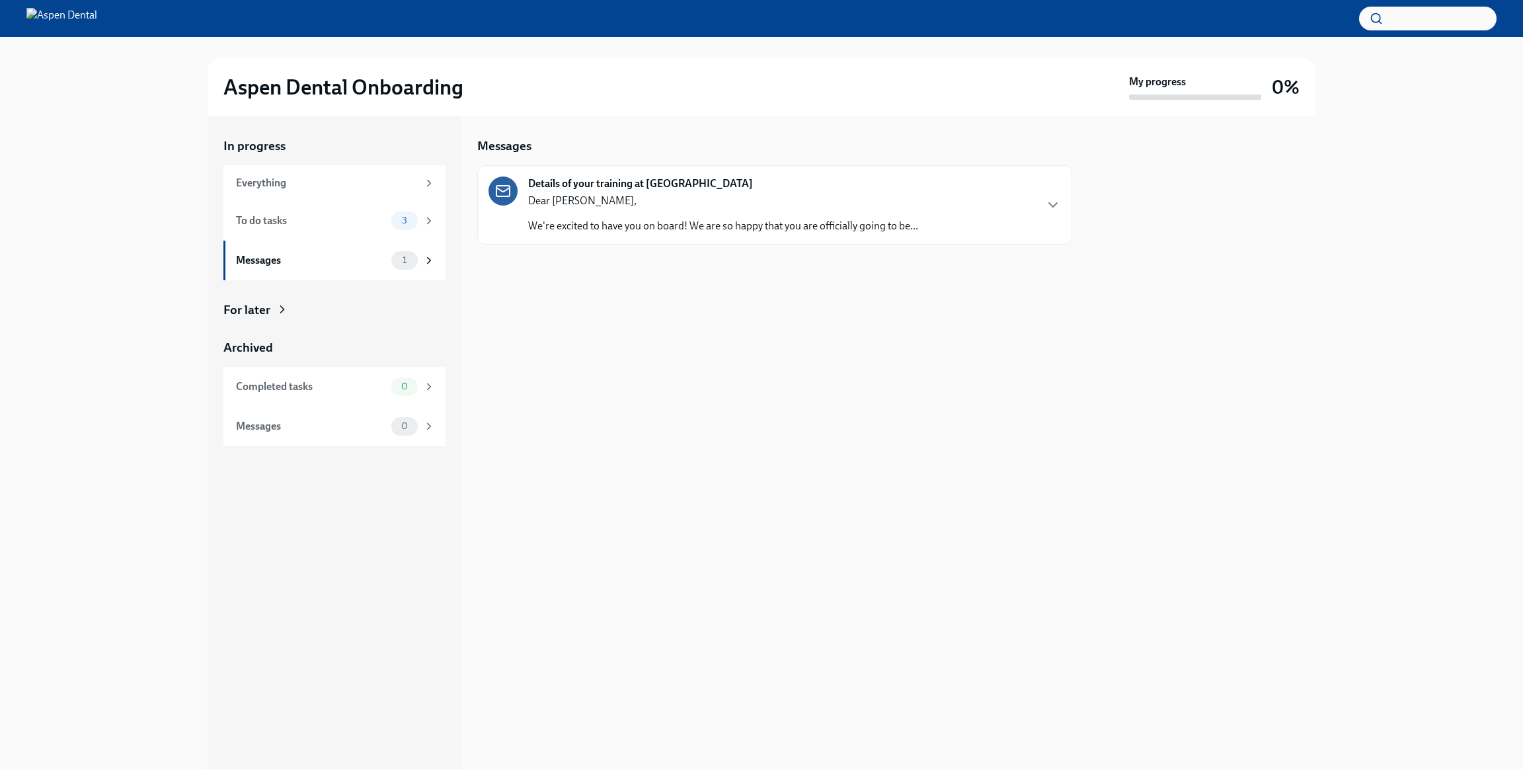
click at [556, 176] on strong "Details of your training at [GEOGRAPHIC_DATA]" at bounding box center [640, 183] width 225 height 15
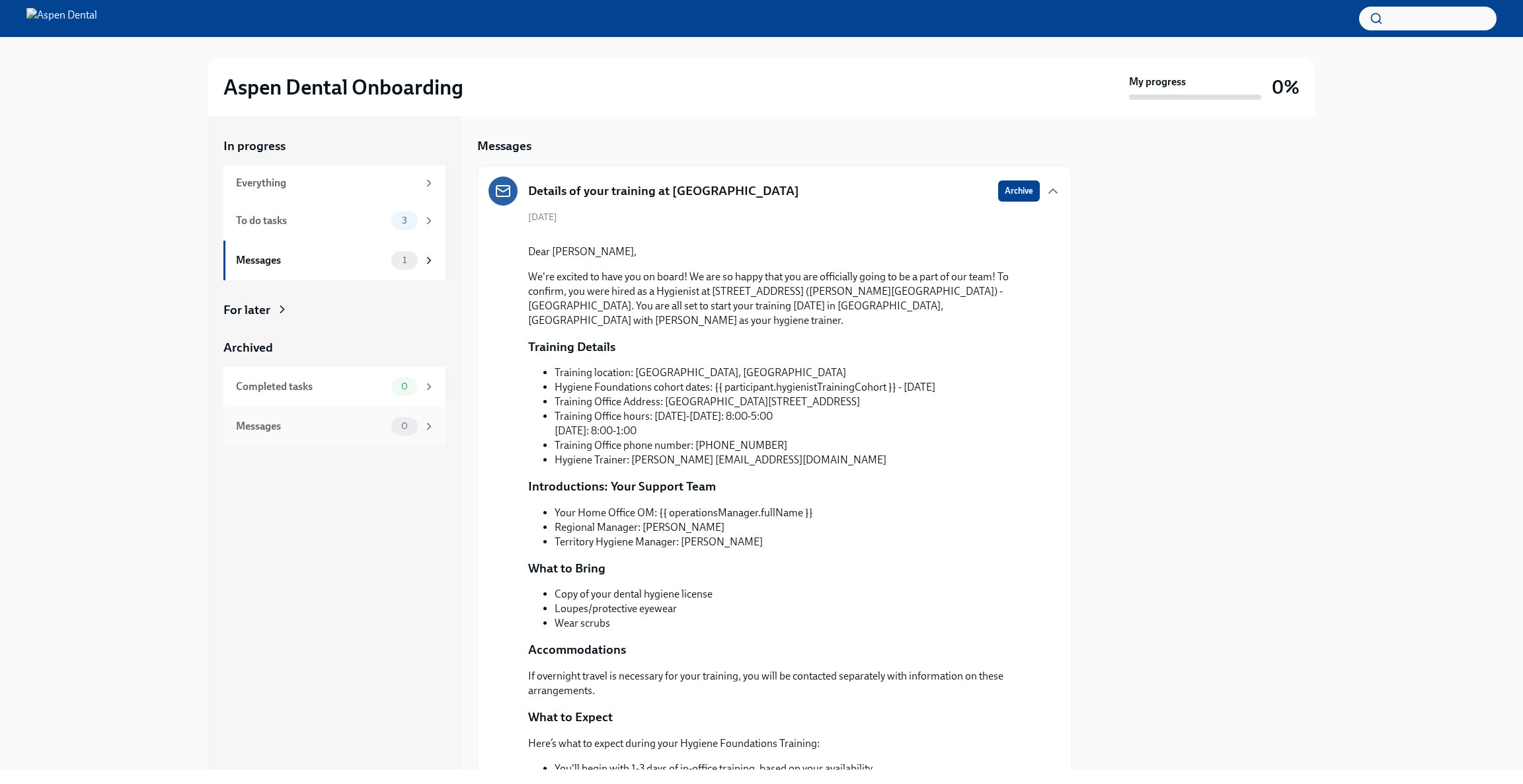
click at [259, 425] on div "Messages" at bounding box center [311, 426] width 150 height 15
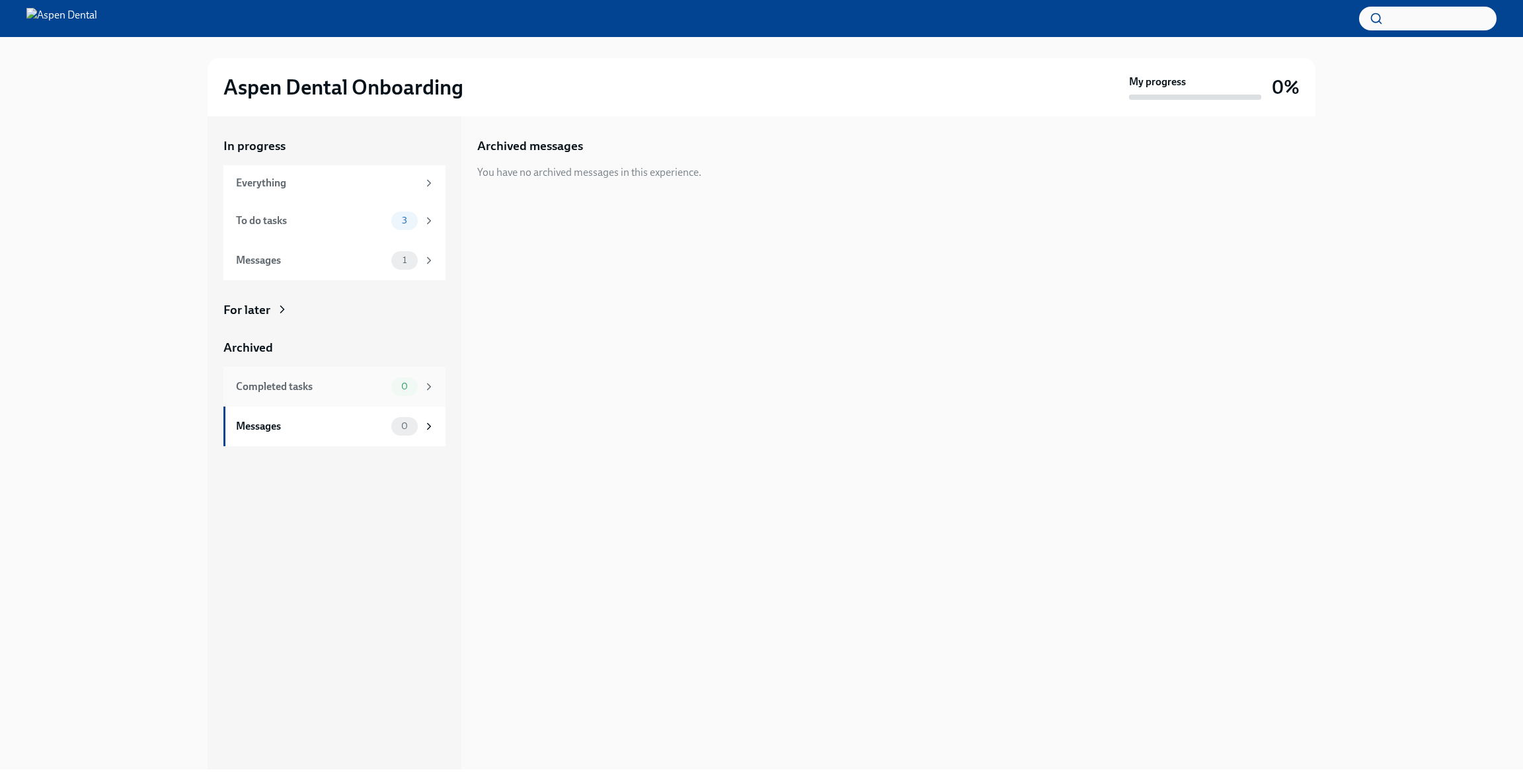
click at [261, 378] on div "Completed tasks 0" at bounding box center [335, 386] width 199 height 18
click at [261, 260] on div "Messages" at bounding box center [311, 260] width 150 height 15
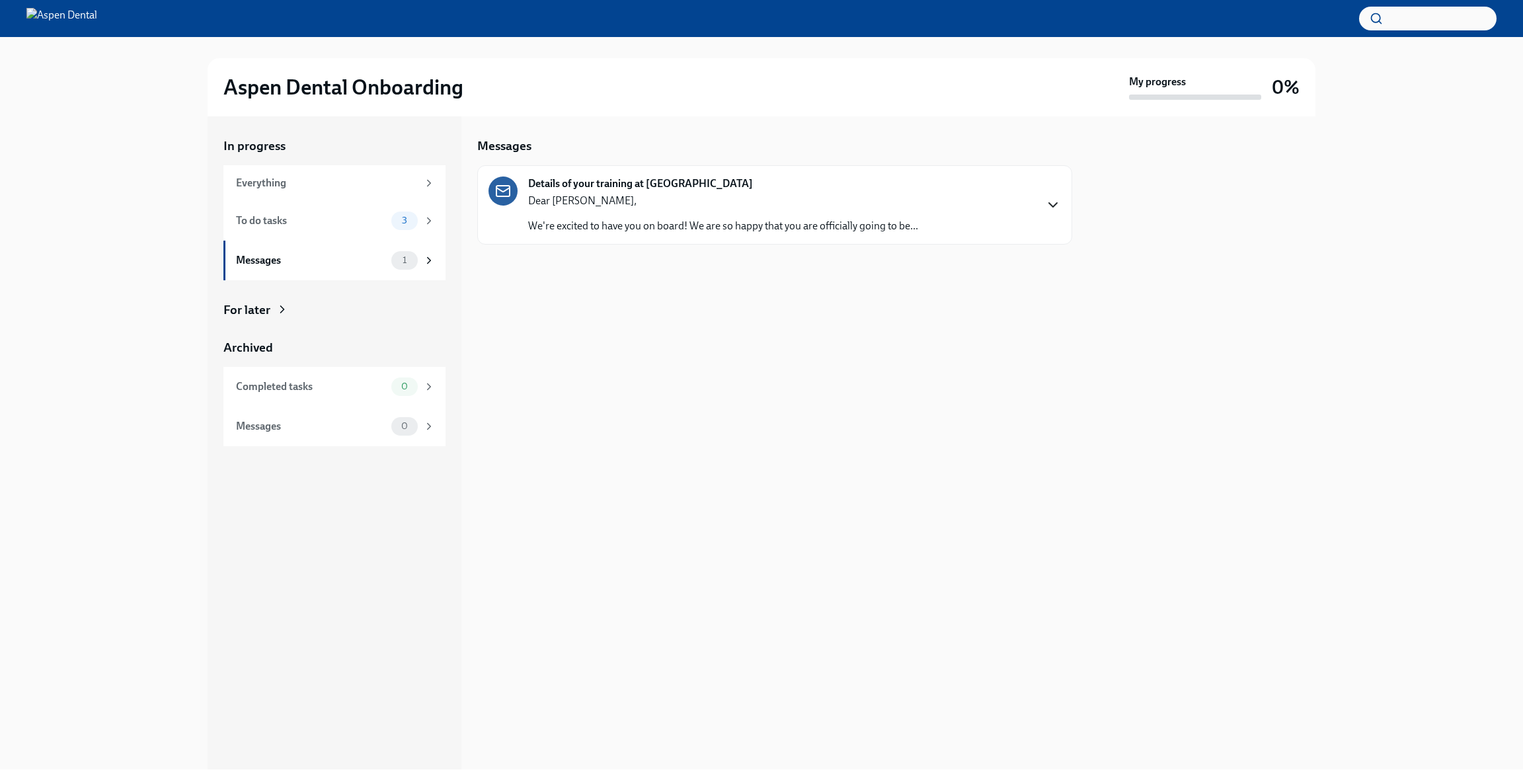
click at [1055, 200] on icon "button" at bounding box center [1053, 205] width 16 height 16
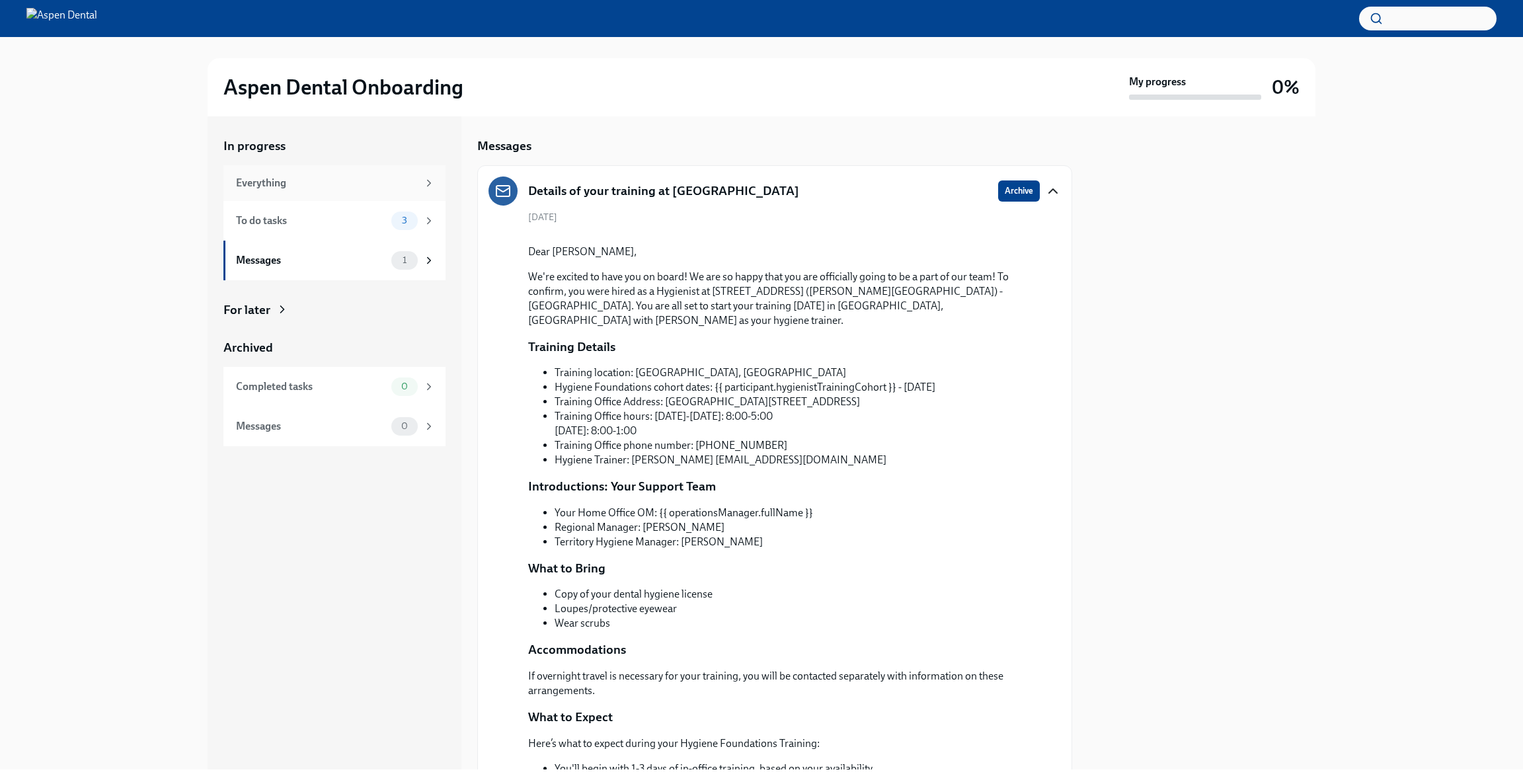
click at [272, 181] on div "Everything" at bounding box center [326, 182] width 182 height 15
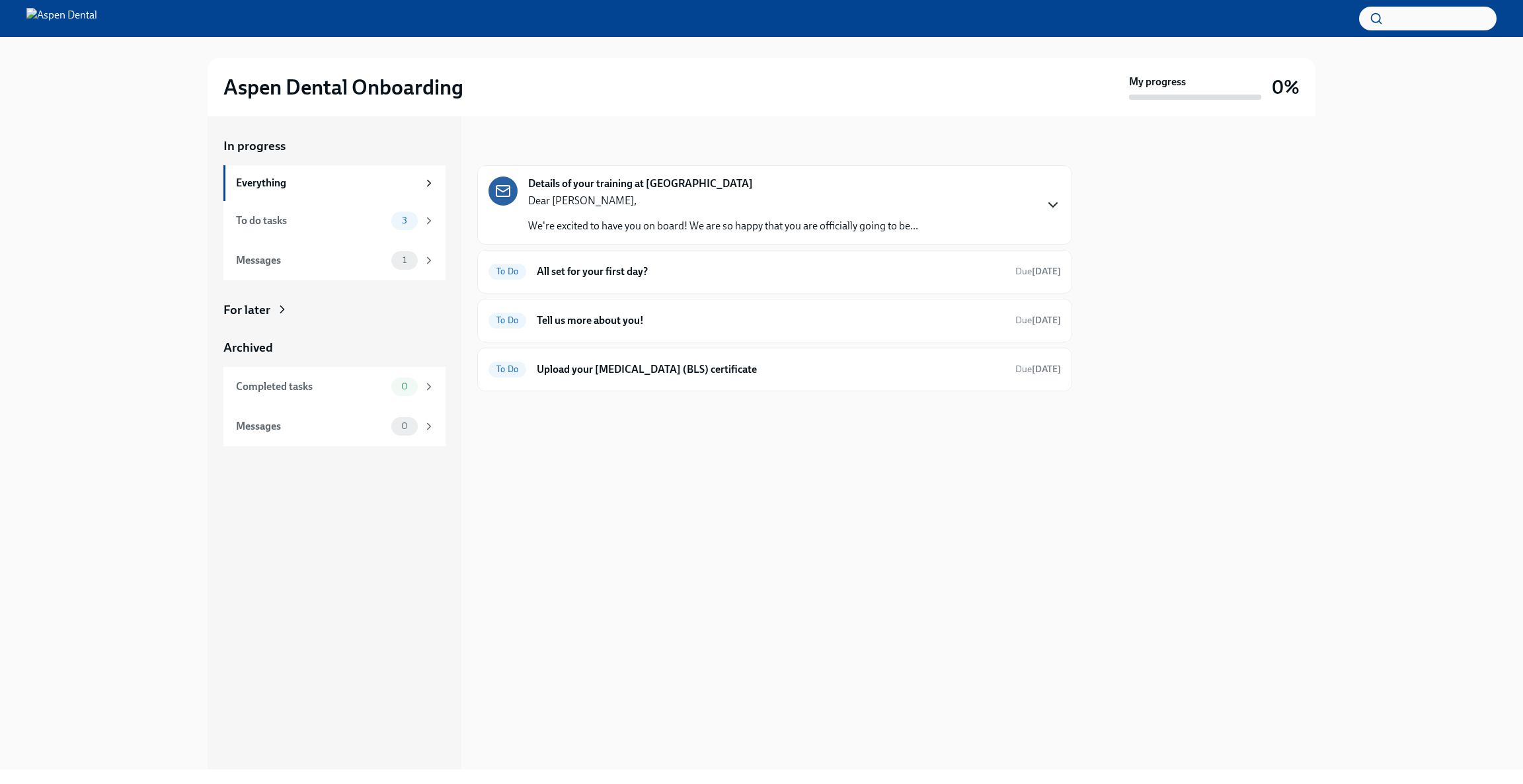
click at [1049, 200] on icon "button" at bounding box center [1053, 205] width 16 height 16
click at [261, 182] on div "Everything" at bounding box center [326, 182] width 182 height 15
click at [553, 183] on strong "Details of your training at [GEOGRAPHIC_DATA]" at bounding box center [640, 183] width 225 height 15
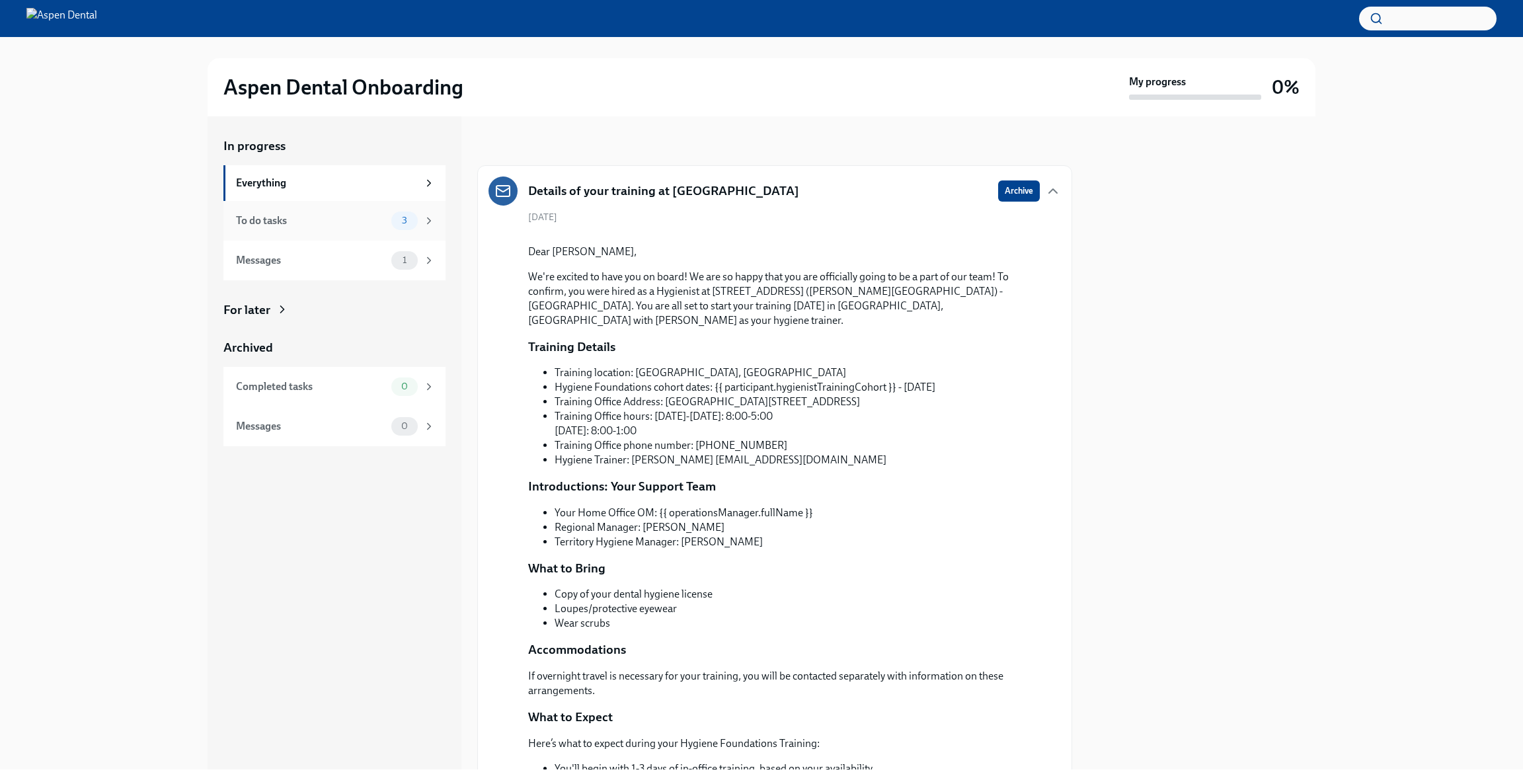
click at [275, 216] on div "To do tasks" at bounding box center [311, 220] width 150 height 15
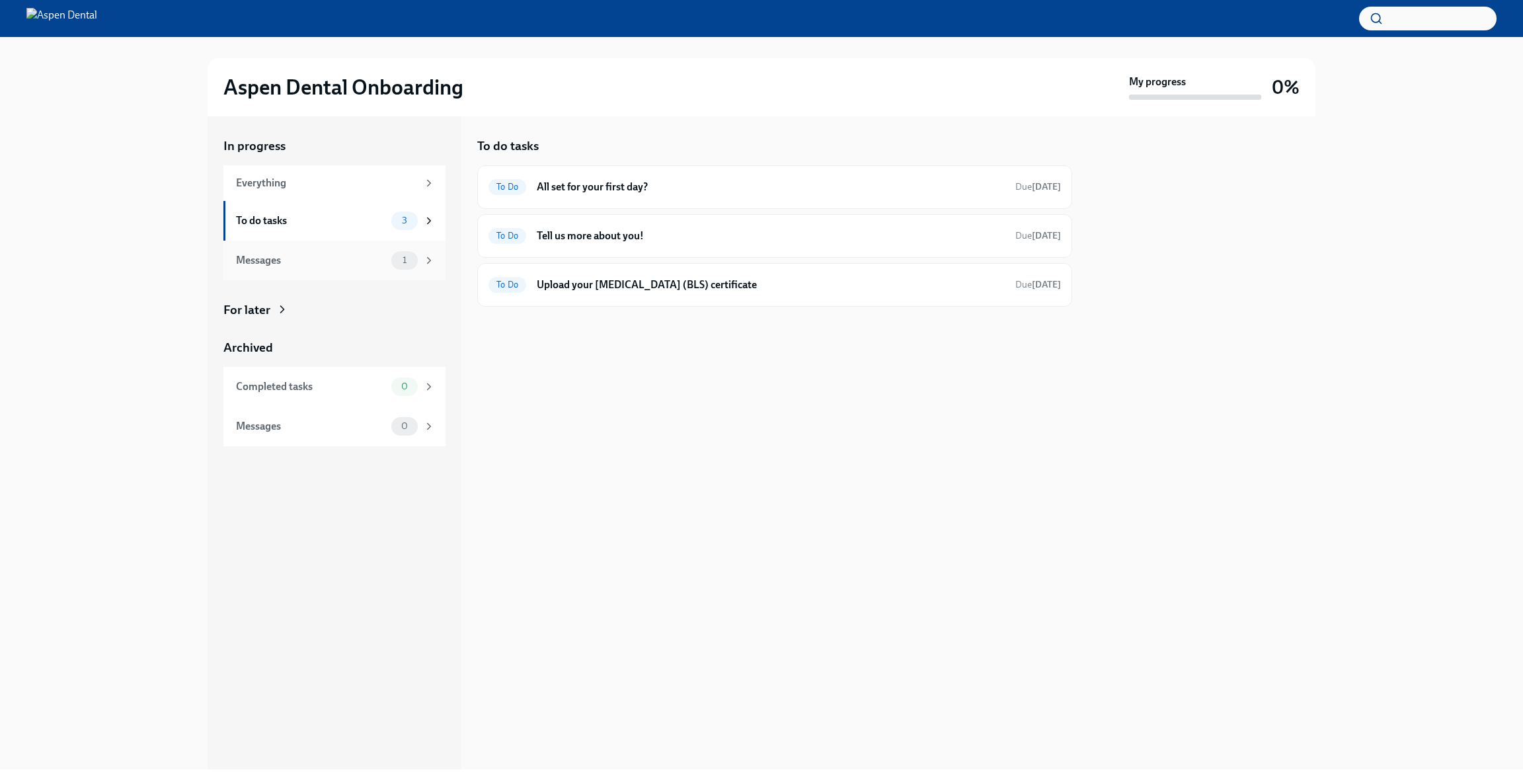
click at [275, 256] on div "Messages" at bounding box center [311, 260] width 150 height 15
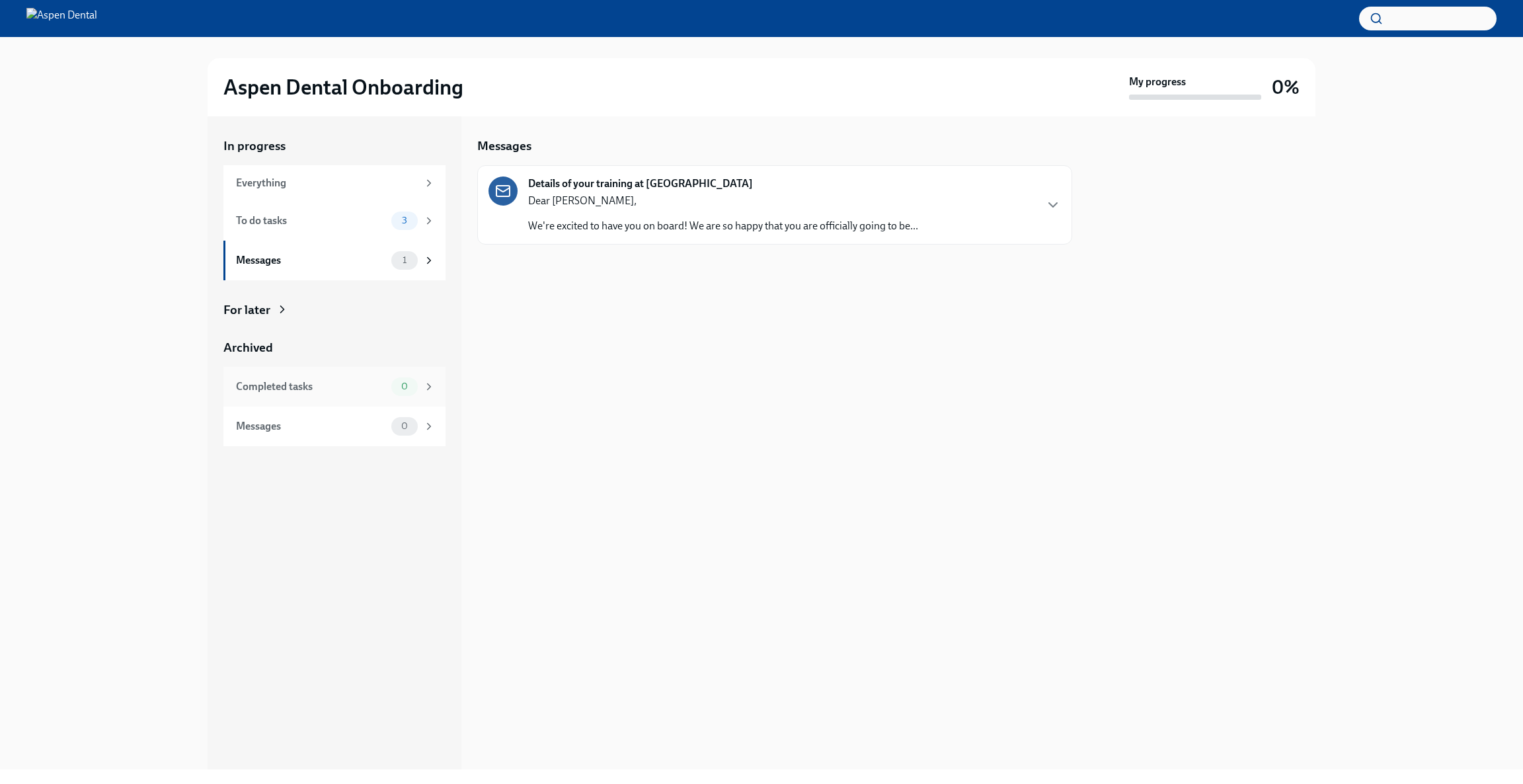
click at [283, 391] on div "Completed tasks" at bounding box center [311, 386] width 150 height 15
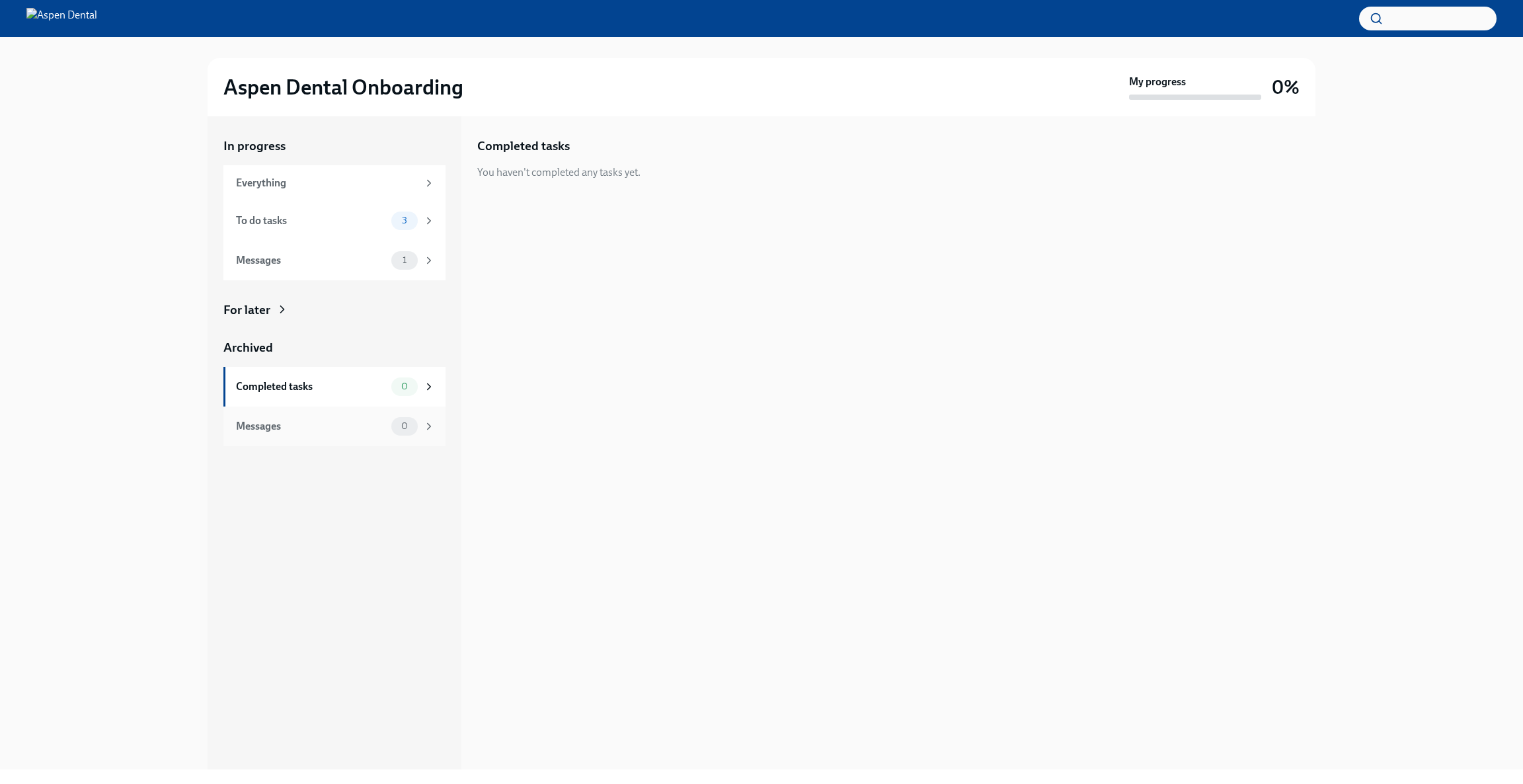
click at [276, 419] on div "Messages" at bounding box center [311, 426] width 150 height 15
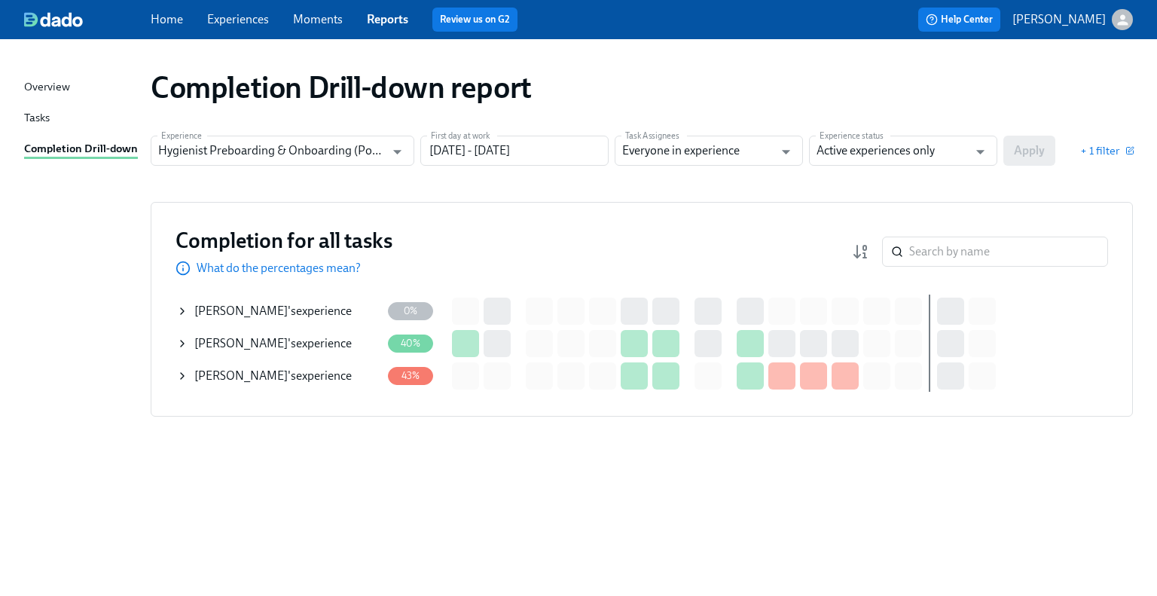
click at [263, 343] on div "Tania Hobbs 's experience" at bounding box center [272, 343] width 157 height 17
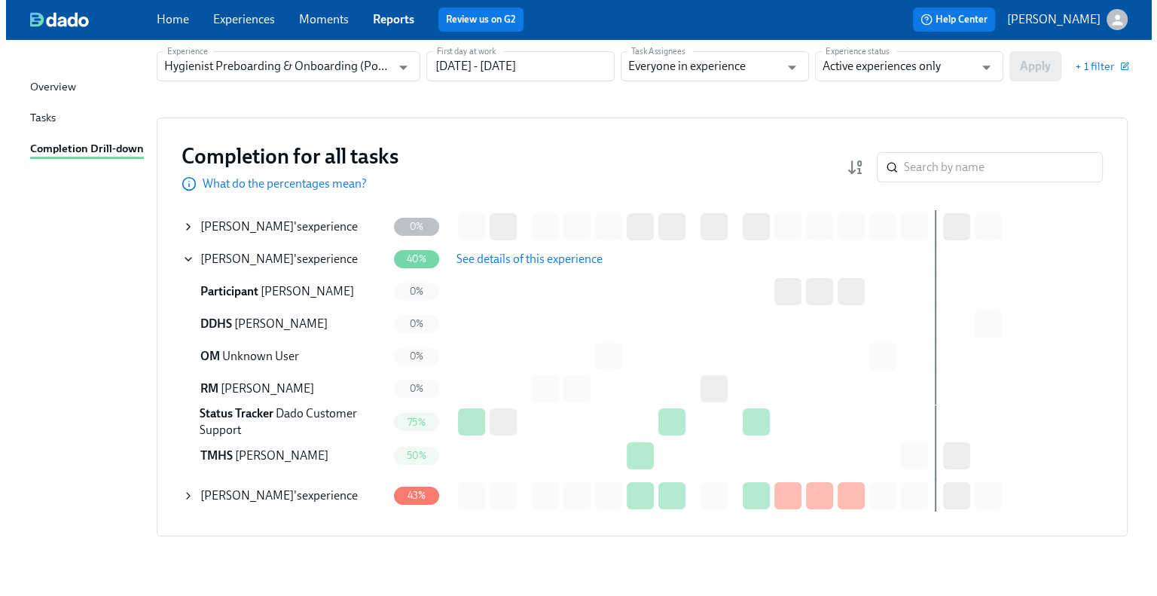
scroll to position [82, 0]
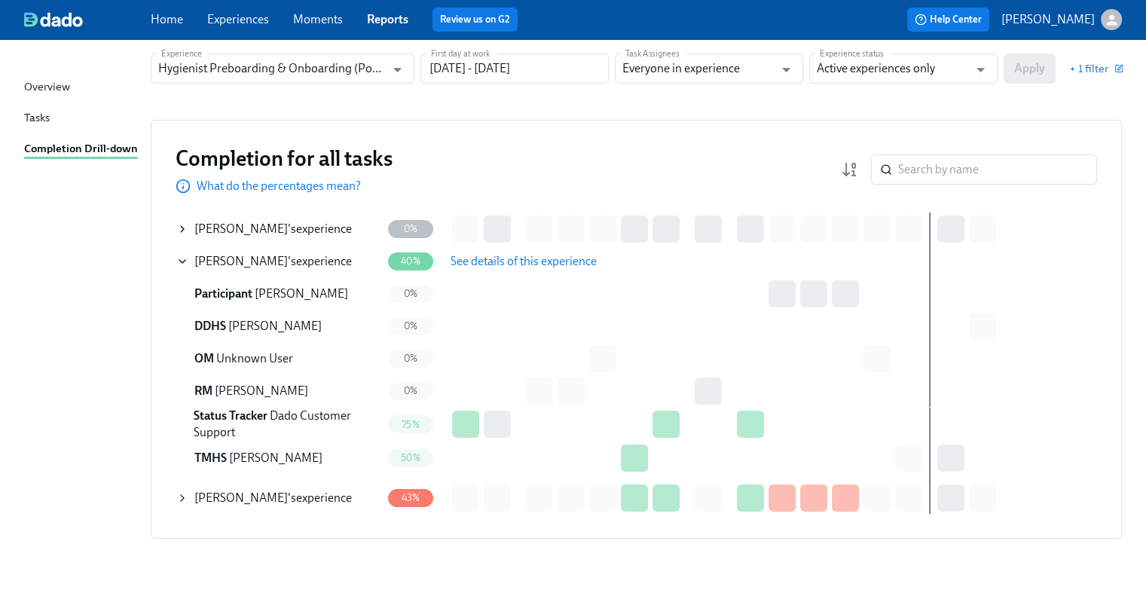
click at [514, 258] on span "See details of this experience" at bounding box center [524, 261] width 146 height 15
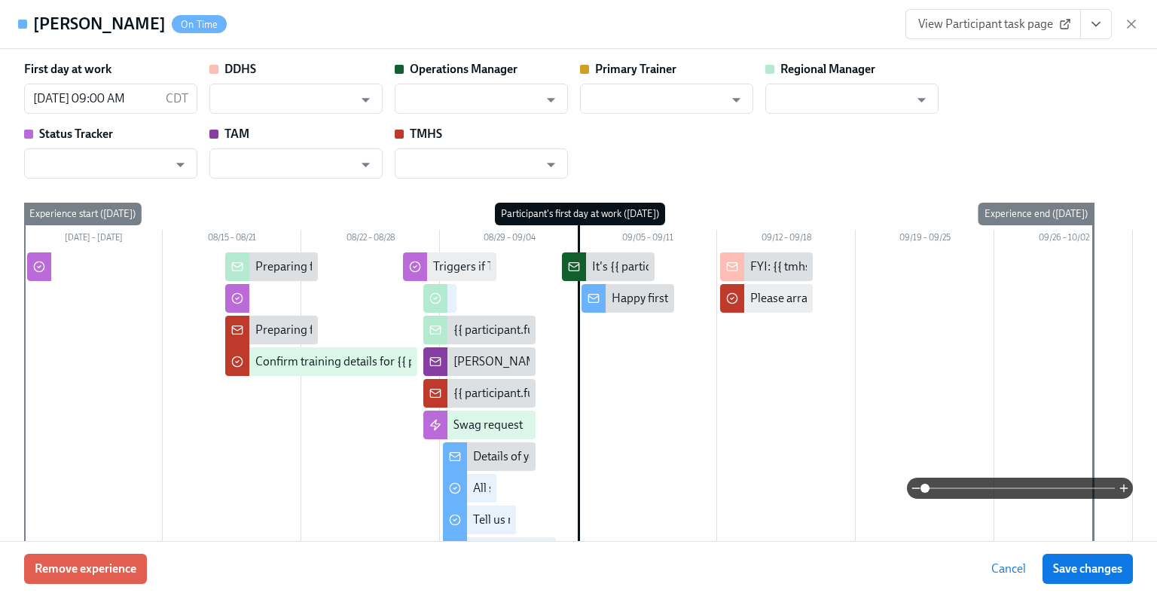
type input "Deena Rabah-Nasr"
type input "Elena Rowe"
type input "Gregory Wennesheimer"
type input "Dado Customer Support"
type input "Cheyanne Mckane"
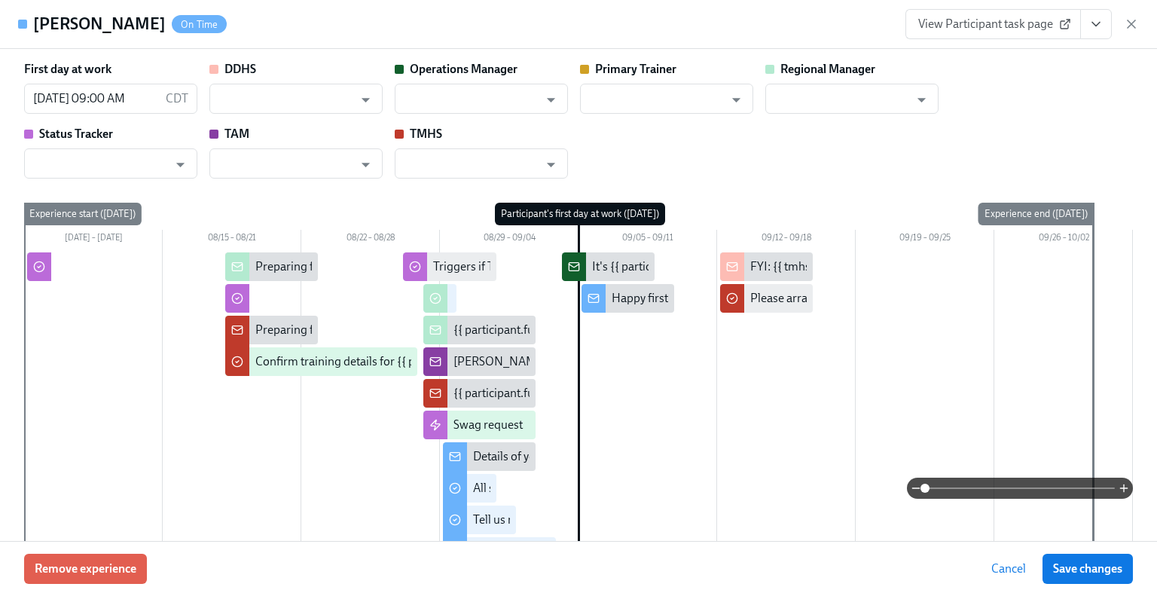
type input "Rebecca Fischer"
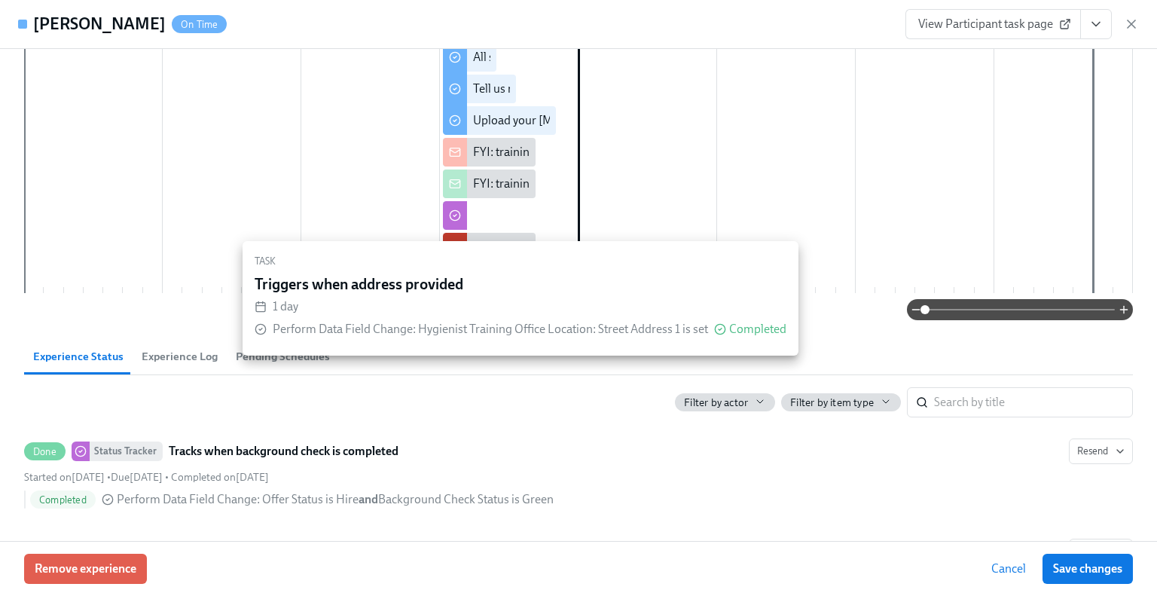
scroll to position [862, 0]
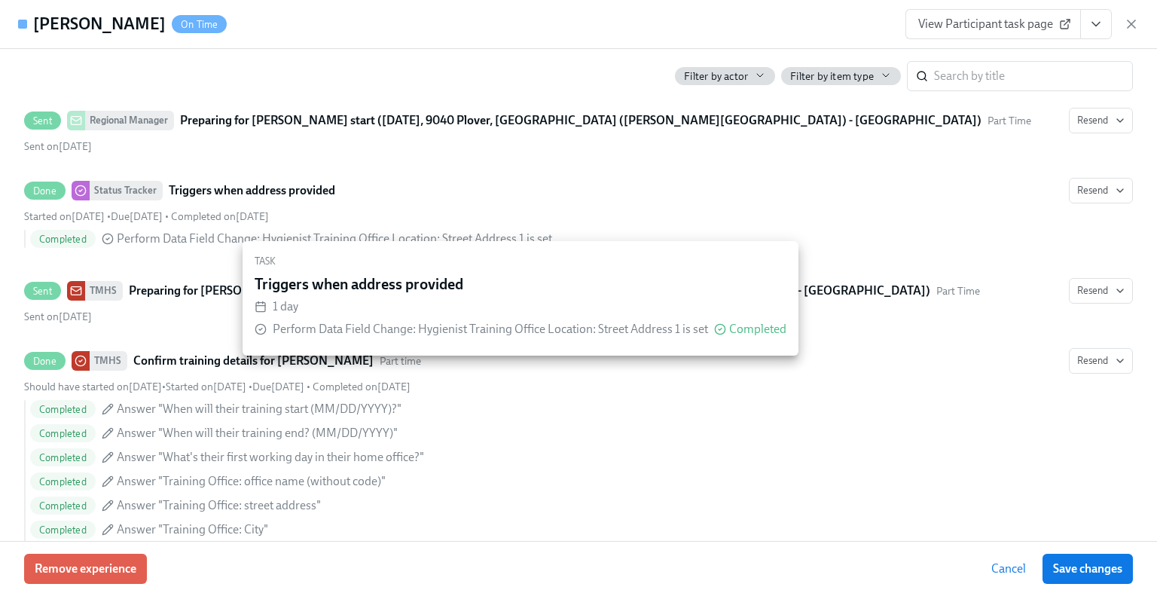
click at [546, 63] on div "Filter by actor Filter by item type ​" at bounding box center [578, 70] width 1109 height 42
click at [263, 258] on div "Task" at bounding box center [521, 261] width 532 height 17
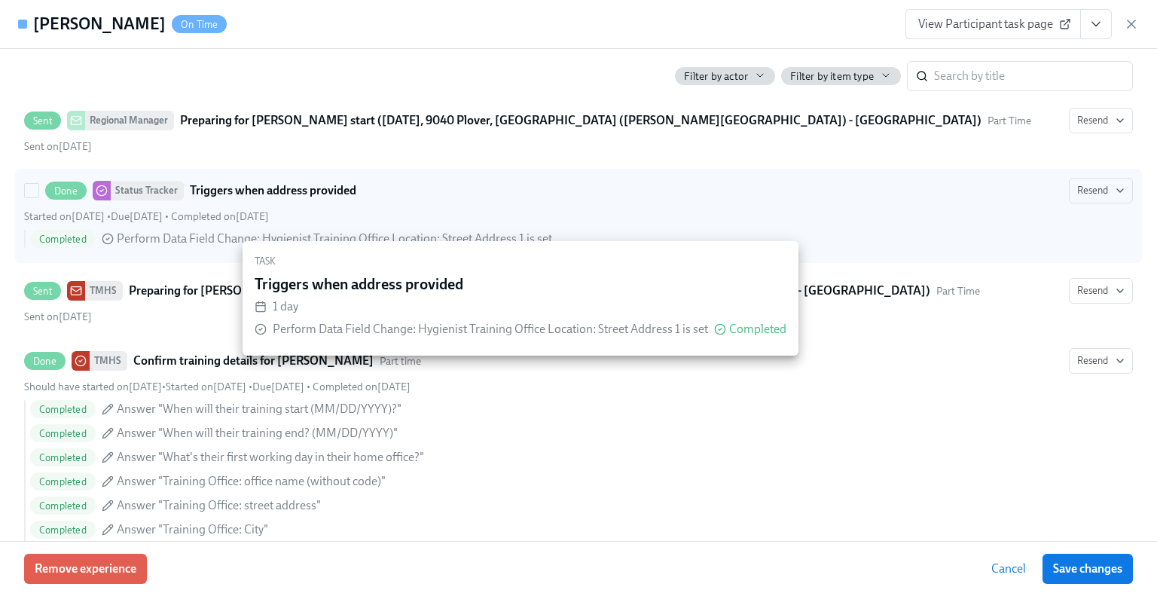
click at [229, 183] on strong "Triggers when address provided" at bounding box center [273, 191] width 167 height 18
click at [38, 184] on input "Done Status Tracker Triggers when address provided Resend Started on August 18t…" at bounding box center [32, 191] width 14 height 14
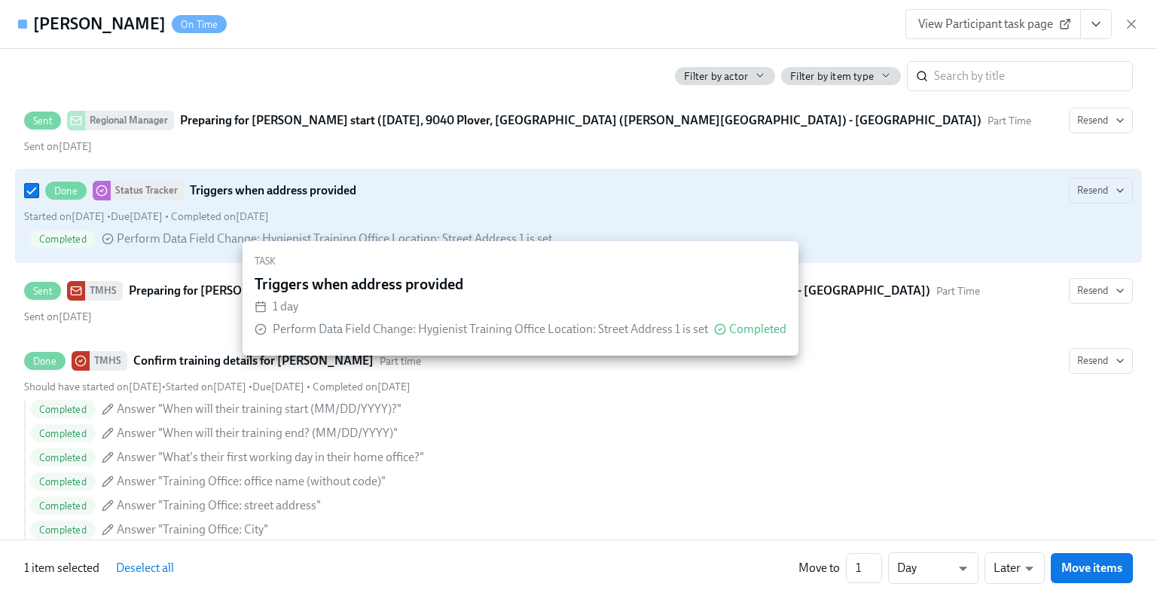
click at [68, 234] on span "Completed" at bounding box center [63, 239] width 66 height 11
click at [38, 197] on input "Done Status Tracker Triggers when address provided Resend Started on August 18t…" at bounding box center [32, 191] width 14 height 14
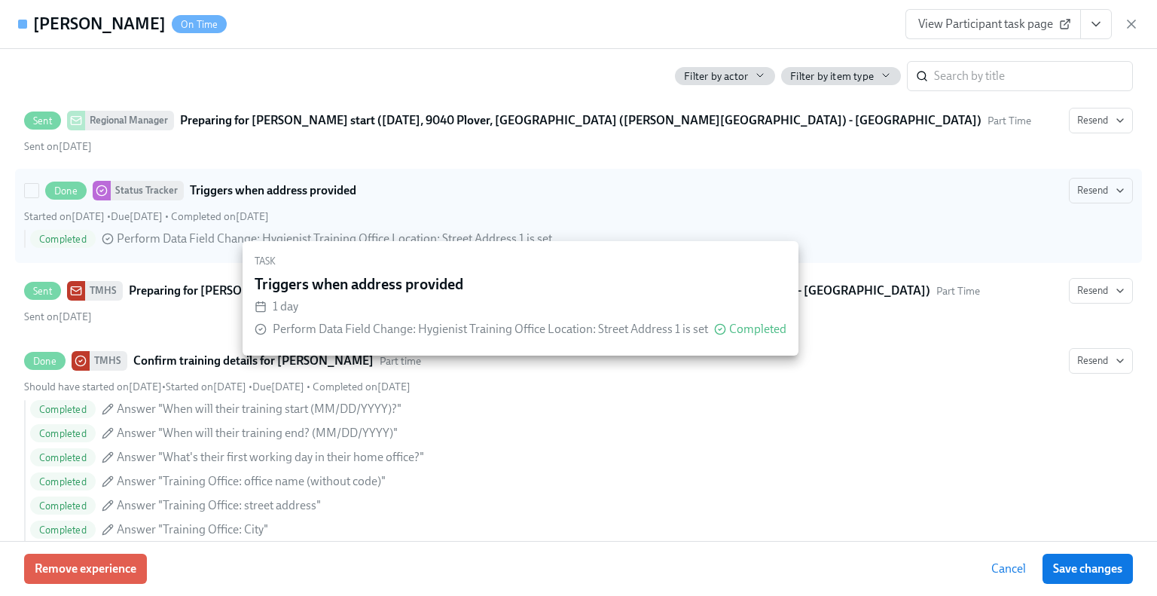
click at [153, 236] on span "Perform Data Field Change : Hygienist Training Office Location: Street Address …" at bounding box center [335, 239] width 436 height 17
click at [38, 197] on input "Done Status Tracker Triggers when address provided Resend Started on August 18t…" at bounding box center [32, 191] width 14 height 14
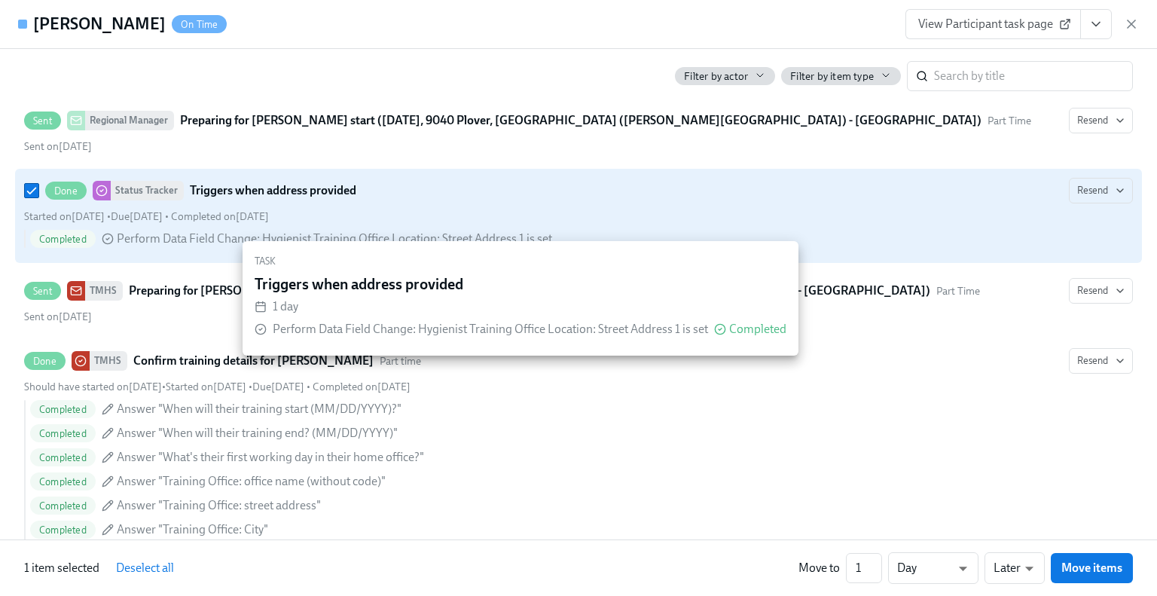
click at [153, 236] on span "Perform Data Field Change : Hygienist Training Office Location: Street Address …" at bounding box center [335, 239] width 436 height 17
click at [38, 197] on input "Done Status Tracker Triggers when address provided Resend Started on August 18t…" at bounding box center [32, 191] width 14 height 14
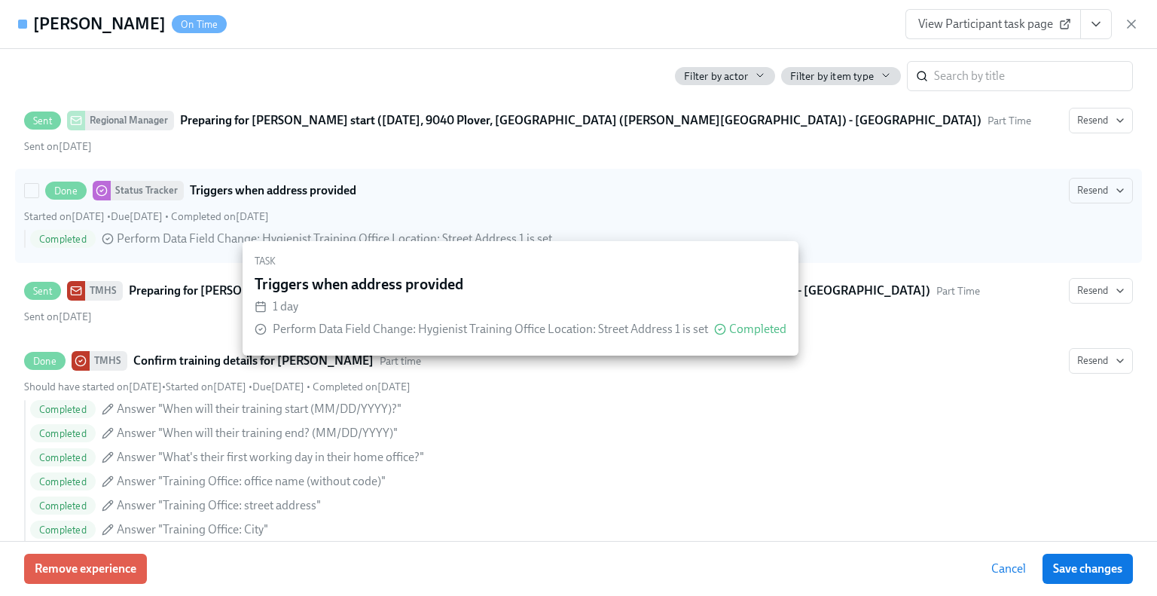
click at [159, 186] on div "Status Tracker" at bounding box center [147, 191] width 73 height 20
click at [38, 186] on input "Done Status Tracker Triggers when address provided Resend Started on August 18t…" at bounding box center [32, 191] width 14 height 14
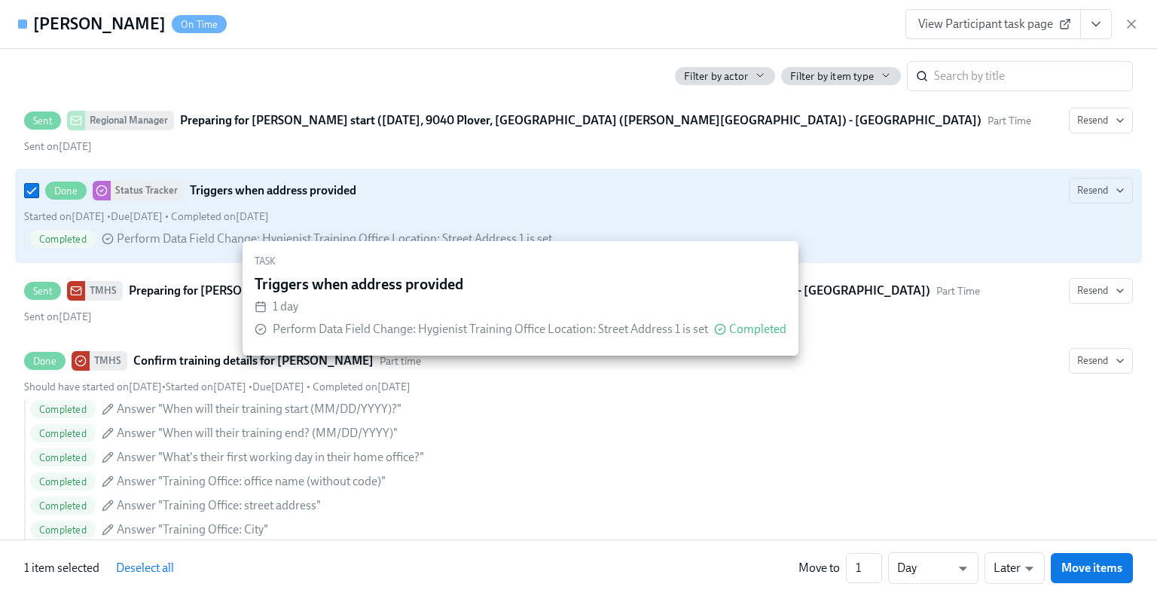
click at [159, 186] on div "Status Tracker" at bounding box center [147, 191] width 73 height 20
click at [38, 186] on input "Done Status Tracker Triggers when address provided Resend Started on August 18t…" at bounding box center [32, 191] width 14 height 14
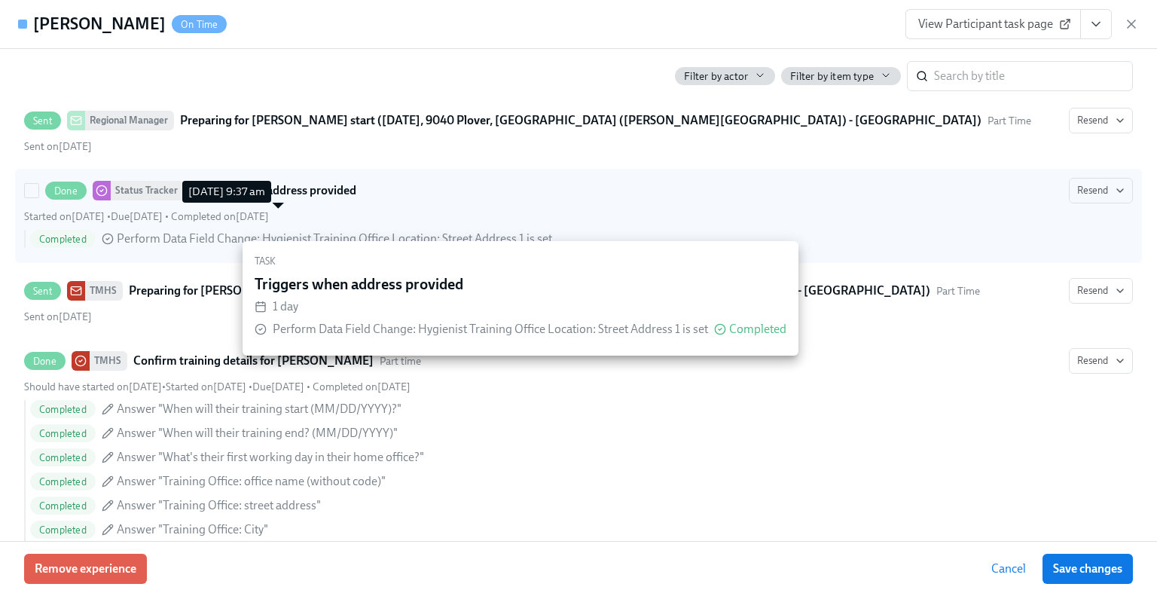
click at [269, 216] on span "Completed on August 28th" at bounding box center [220, 216] width 98 height 13
click at [38, 197] on input "Done Status Tracker Triggers when address provided Resend Started on August 18t…" at bounding box center [32, 191] width 14 height 14
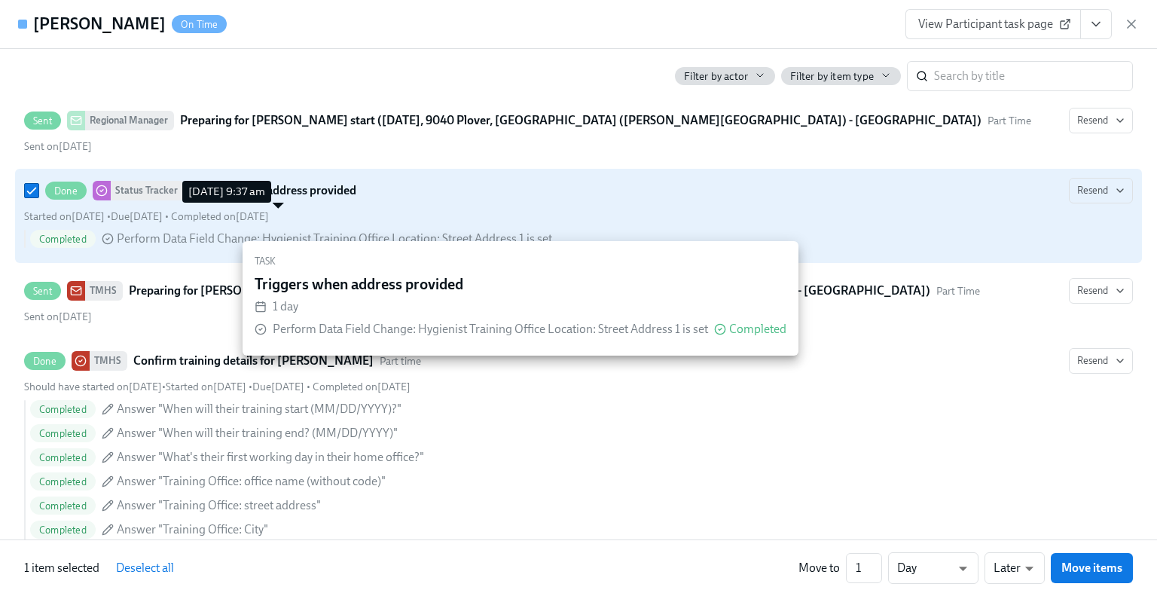
click at [269, 212] on span "Completed on August 28th" at bounding box center [220, 216] width 98 height 13
click at [38, 197] on input "Done Status Tracker Triggers when address provided Resend Started on August 18t…" at bounding box center [32, 191] width 14 height 14
checkbox input "false"
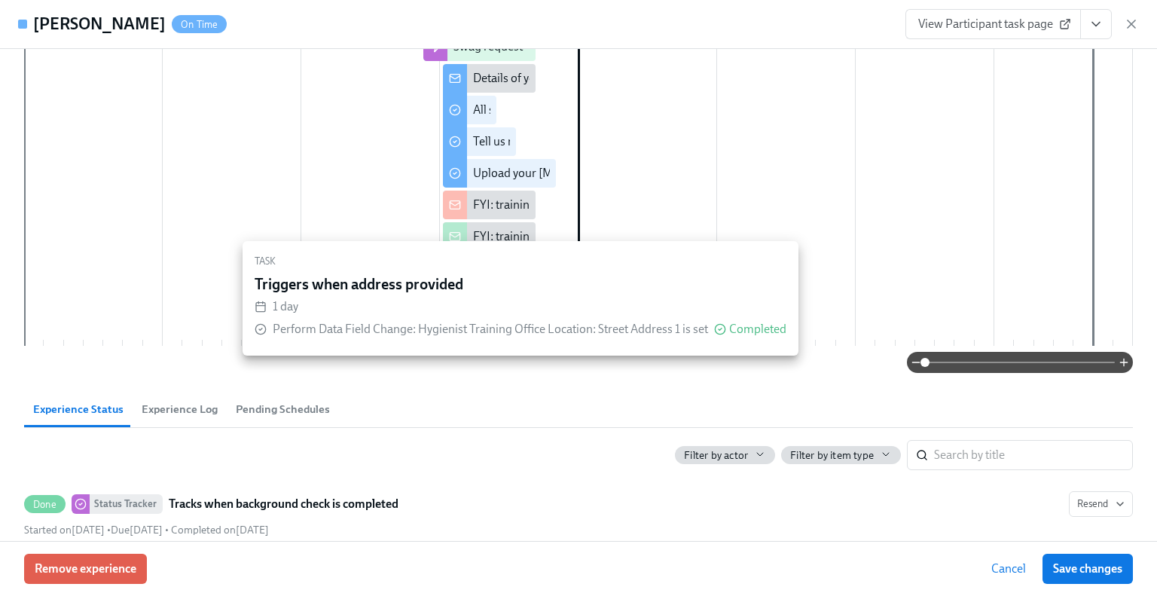
scroll to position [0, 0]
